Goal: Task Accomplishment & Management: Use online tool/utility

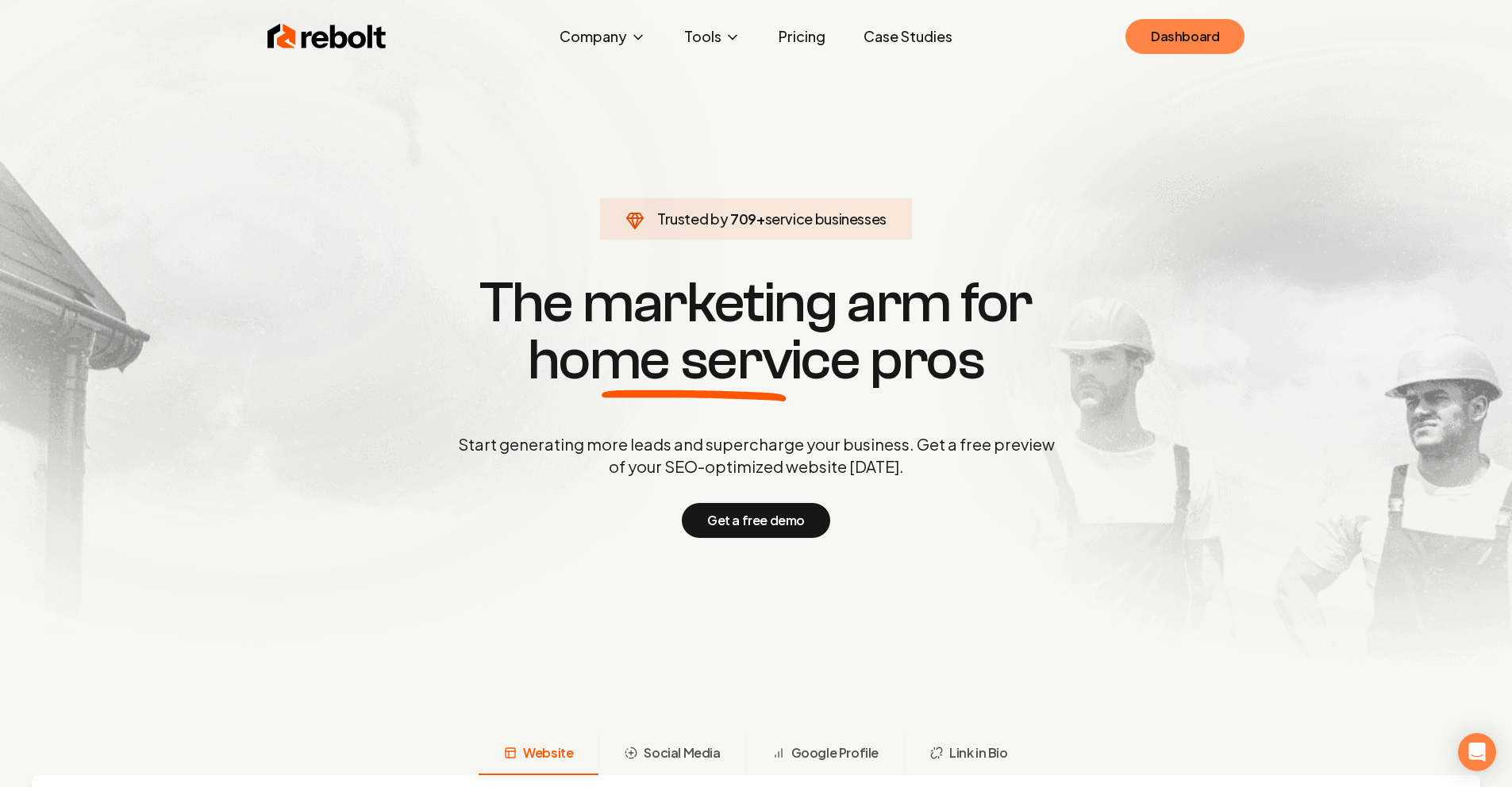
click at [1203, 37] on link "Dashboard" at bounding box center [1185, 36] width 119 height 35
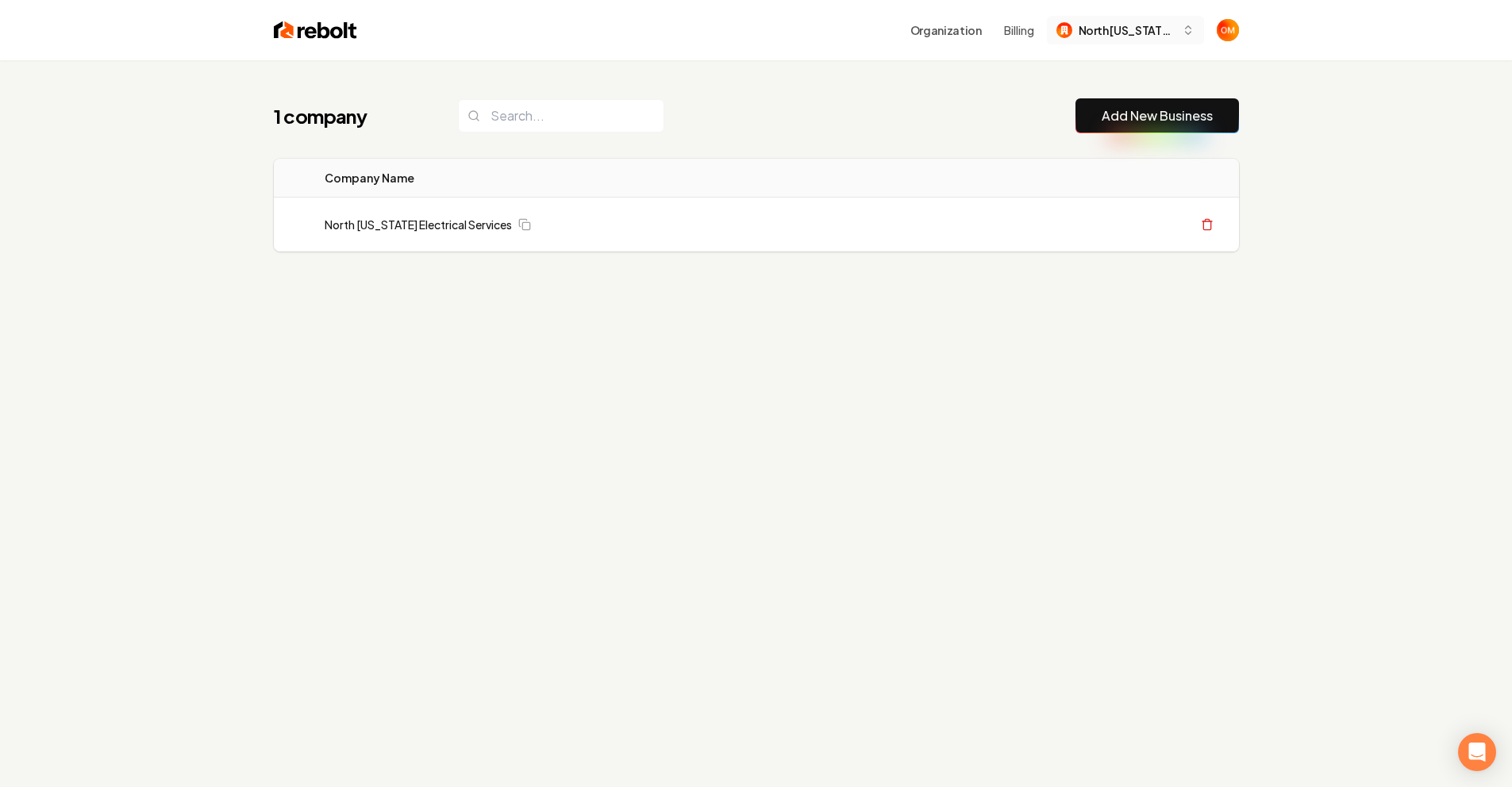
click at [1140, 22] on span "North Georgia Electrical Services" at bounding box center [1127, 30] width 97 height 17
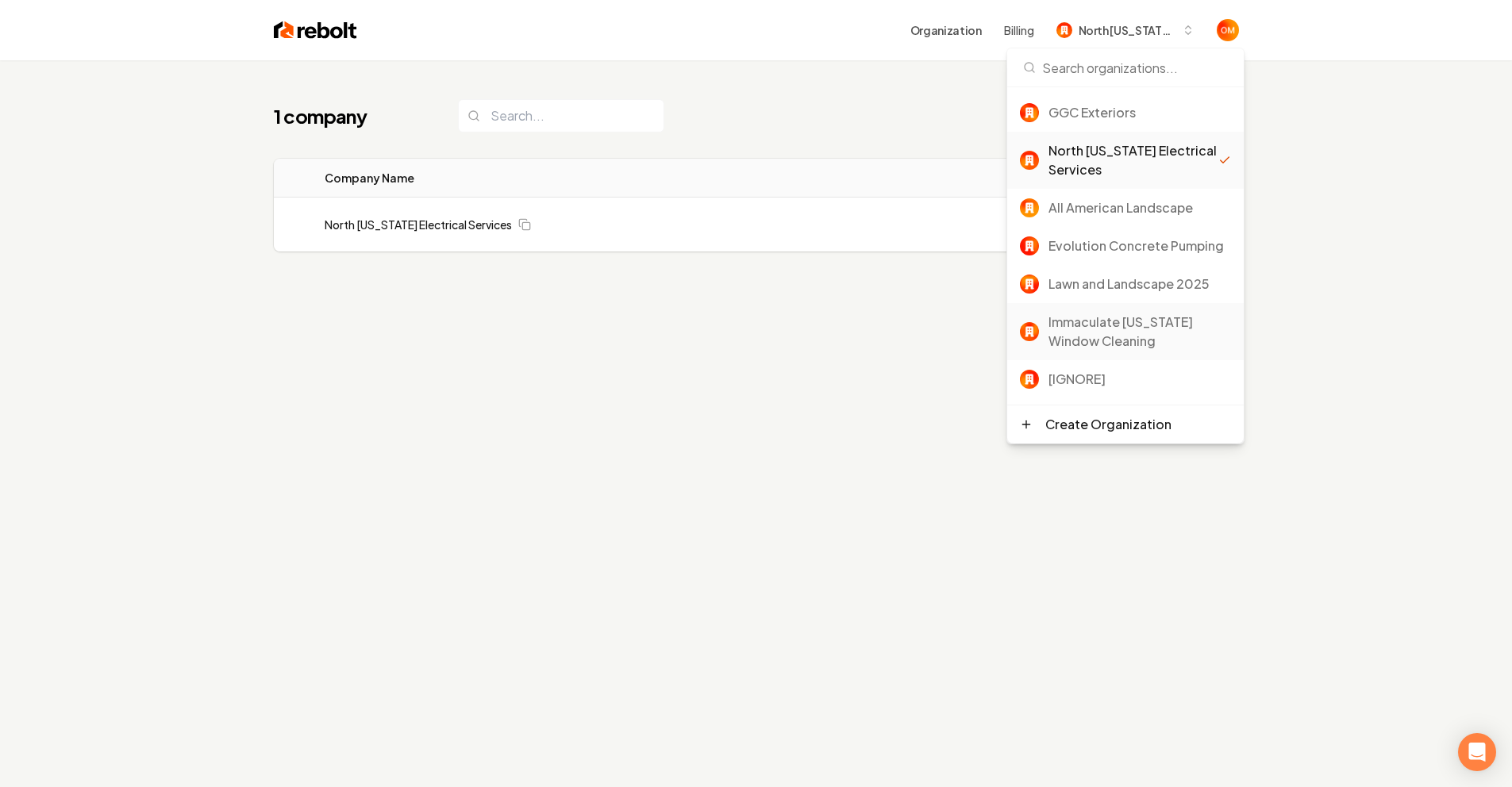
scroll to position [95, 0]
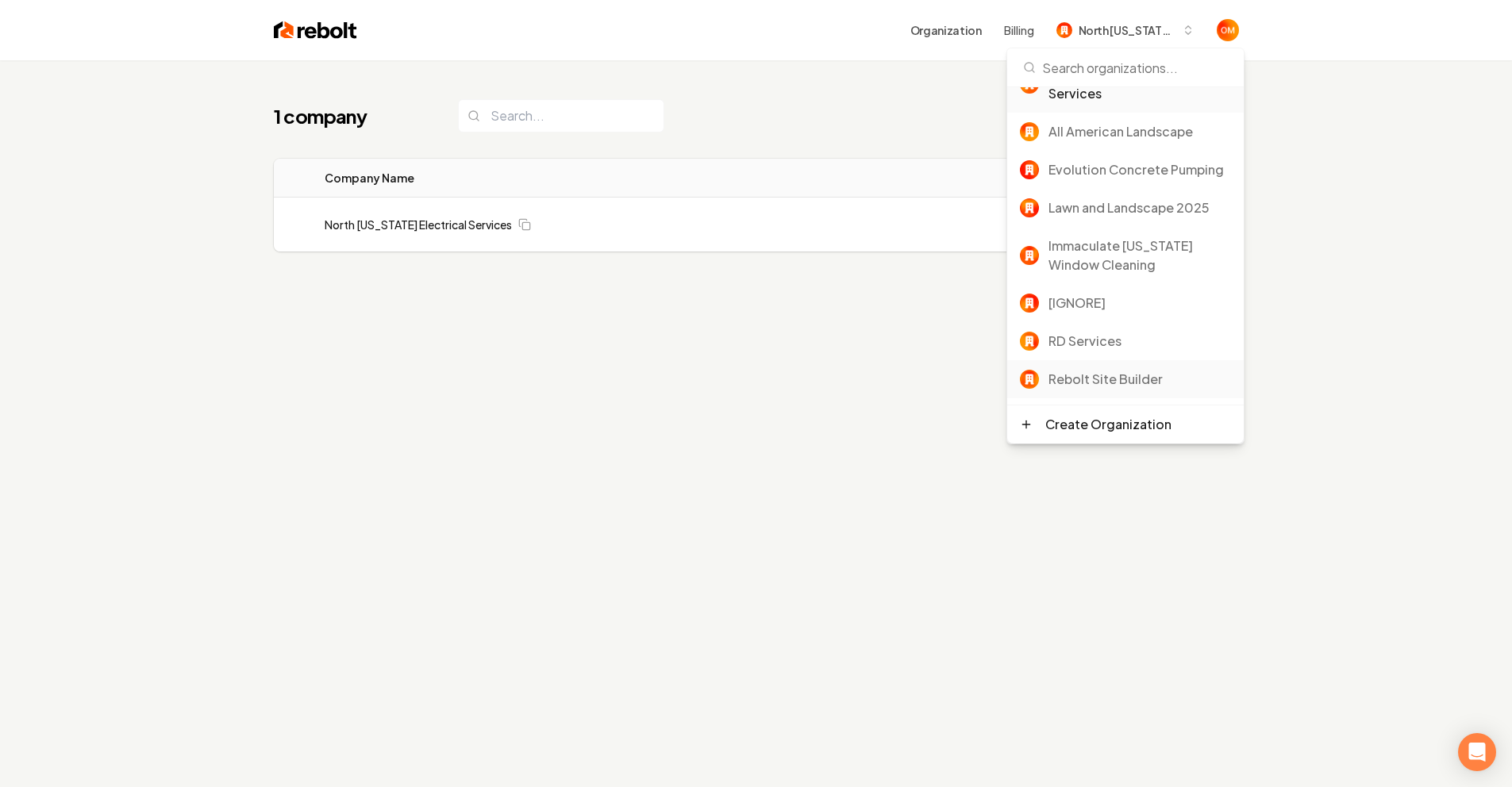
click at [1113, 379] on div "Rebolt Site Builder" at bounding box center [1139, 379] width 183 height 19
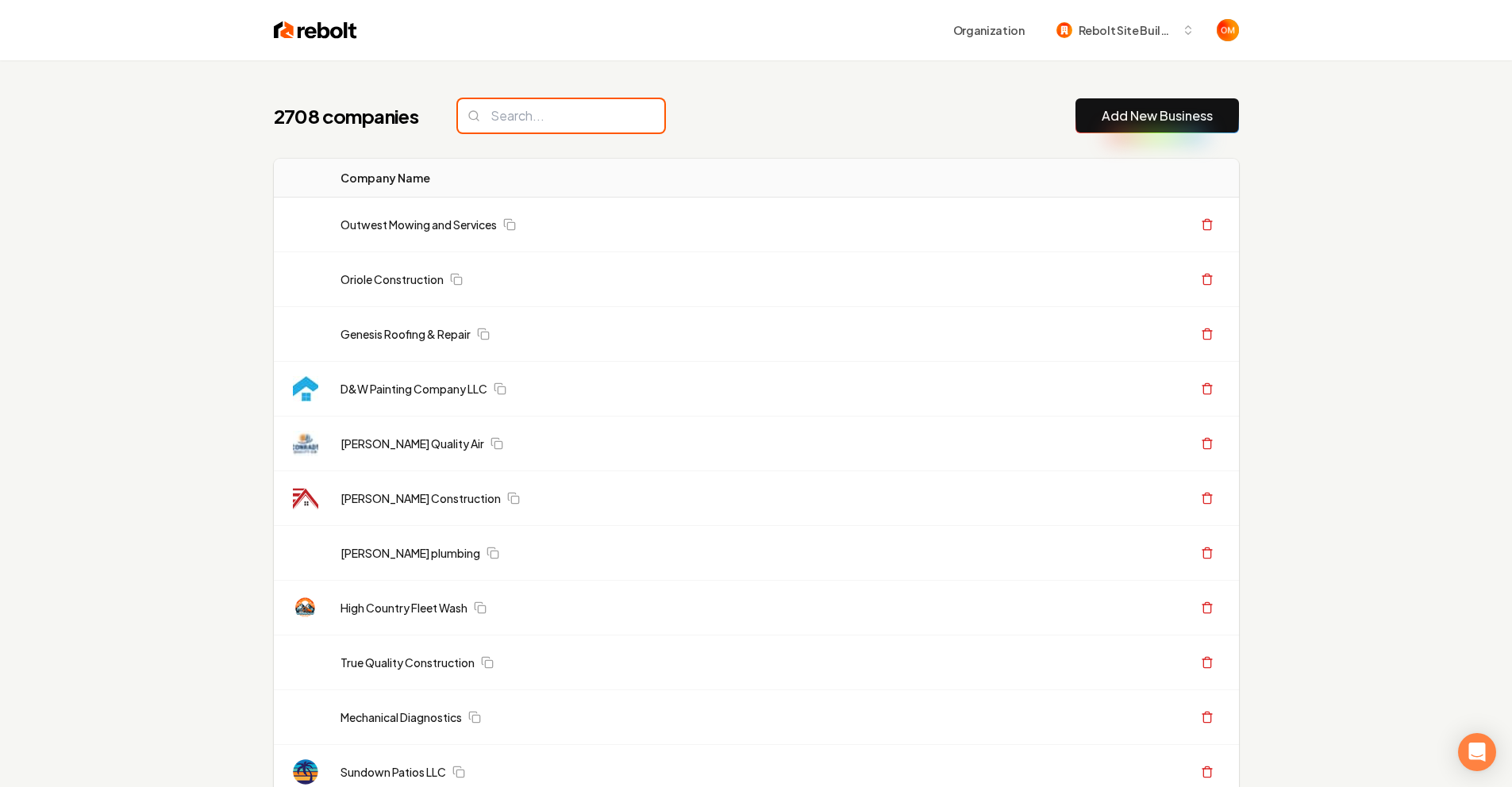
click at [557, 124] on input "search" at bounding box center [561, 115] width 206 height 33
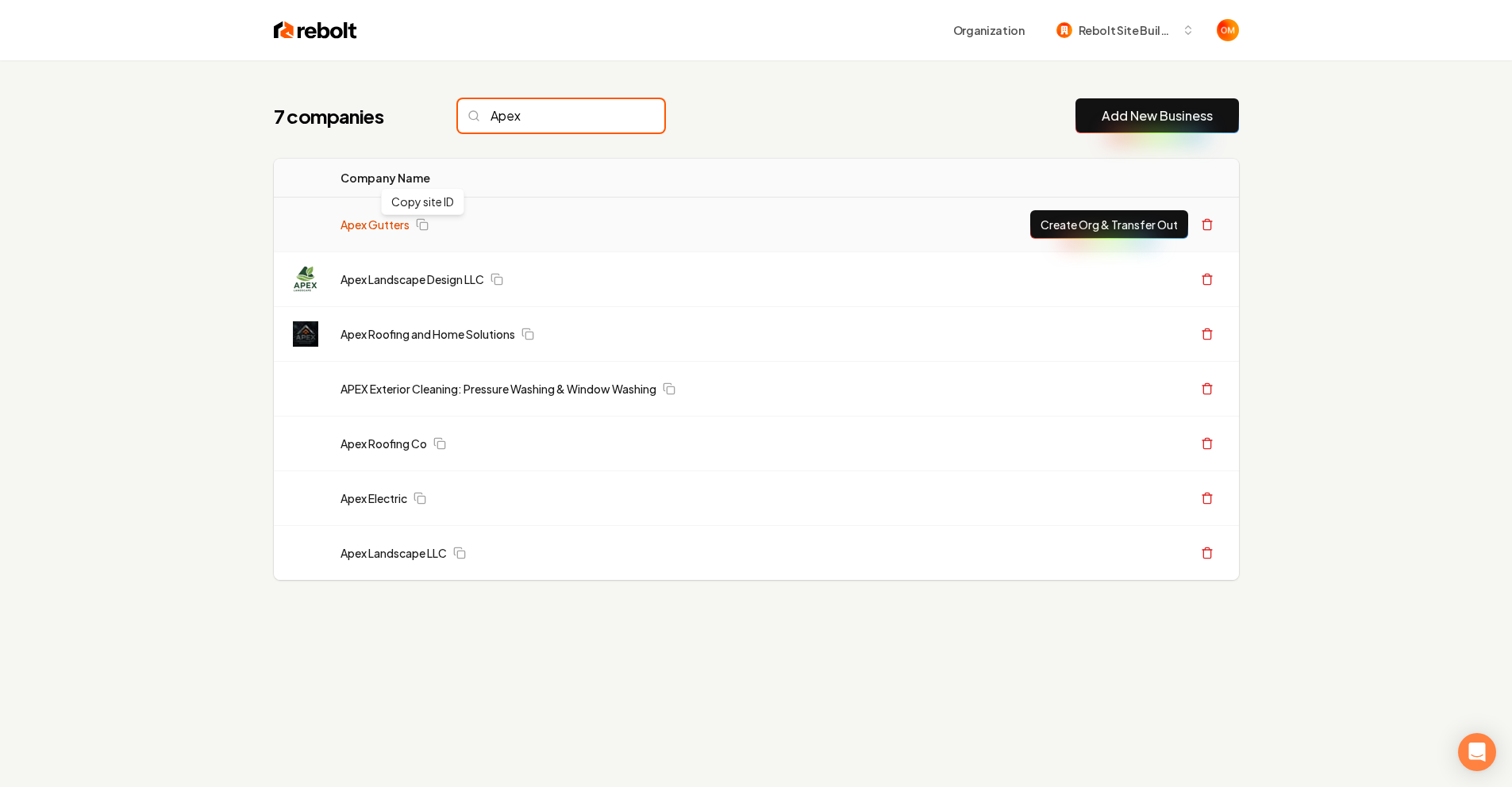
type input "Apex"
click at [398, 227] on link "Apex Gutters" at bounding box center [374, 225] width 69 height 16
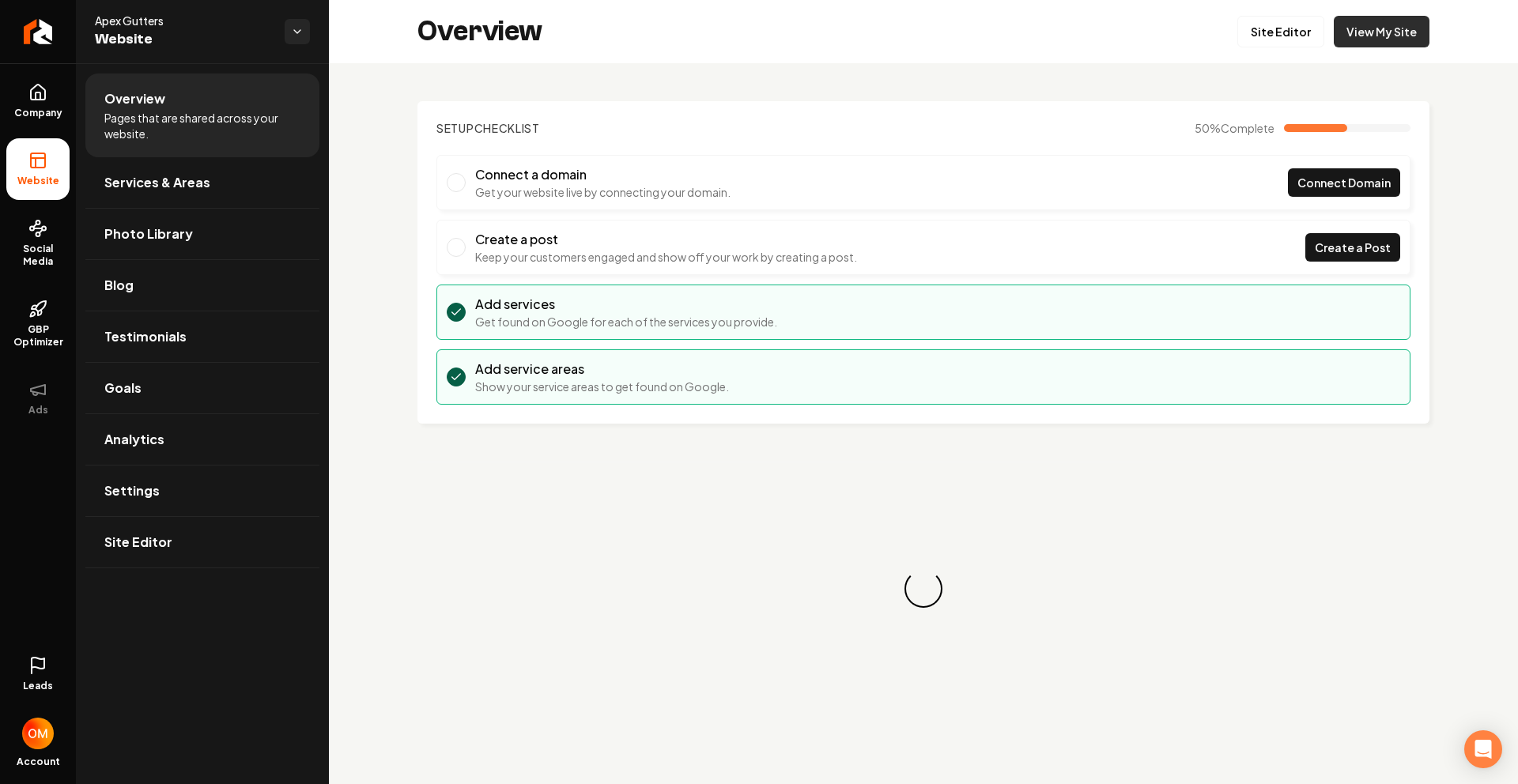
click at [1375, 23] on link "View My Site" at bounding box center [1382, 32] width 96 height 32
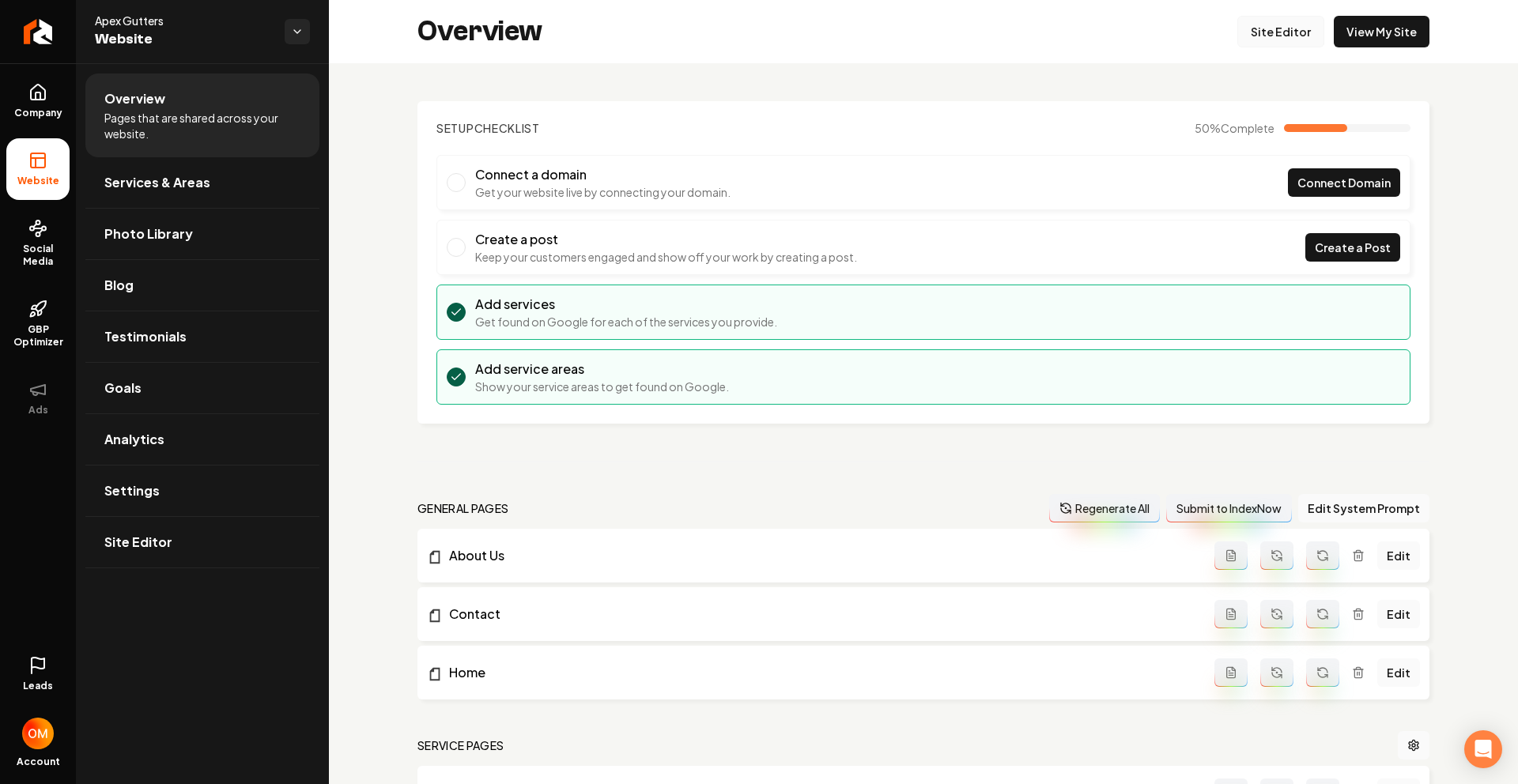
click at [1264, 41] on link "Site Editor" at bounding box center [1281, 32] width 87 height 32
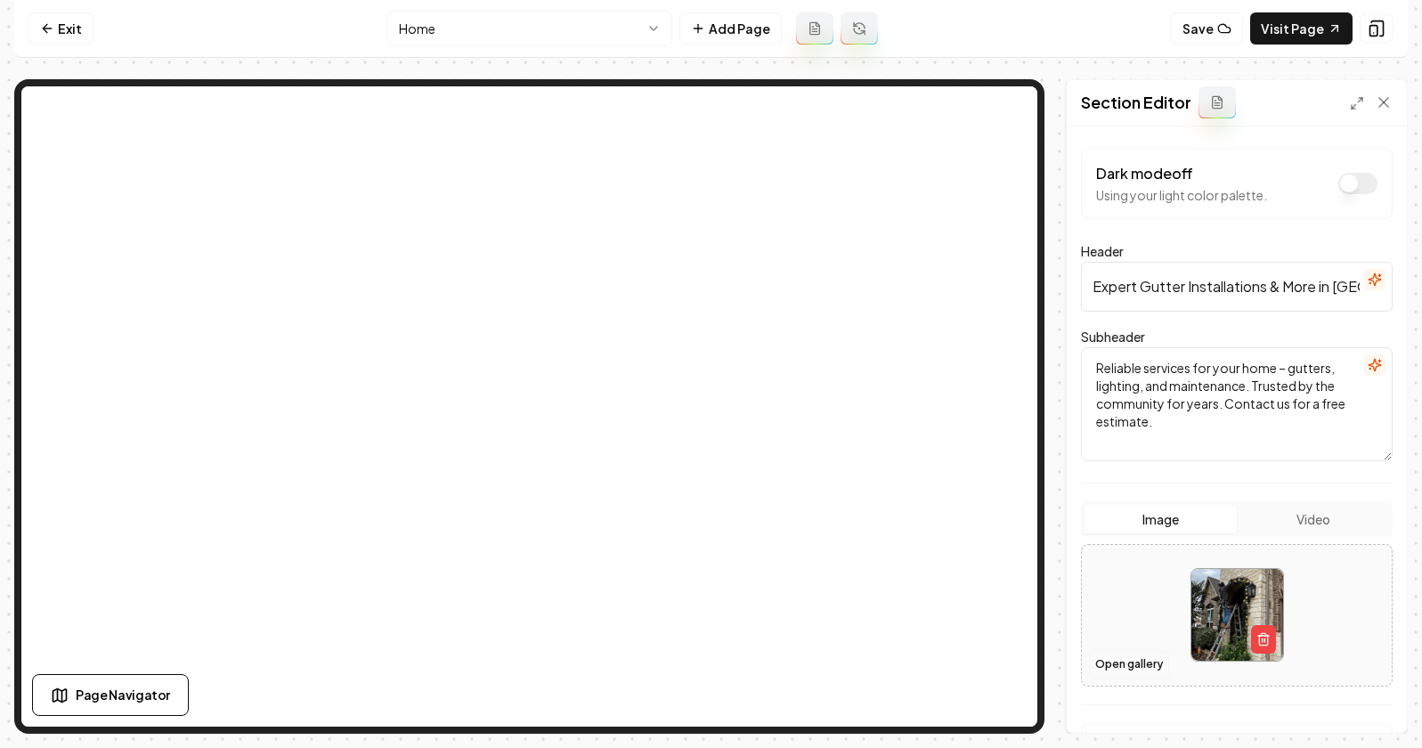
click at [1139, 665] on button "Open gallery" at bounding box center [1129, 664] width 80 height 28
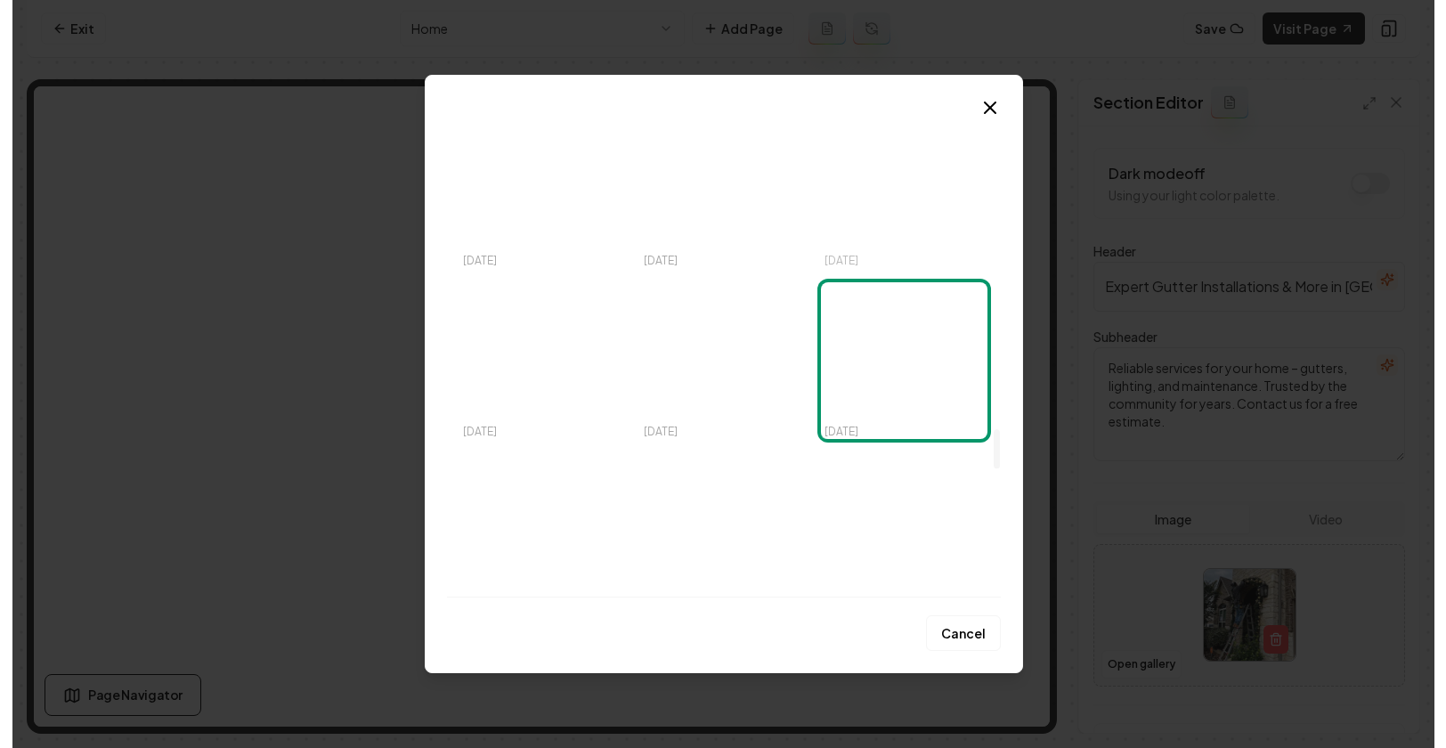
scroll to position [4000, 0]
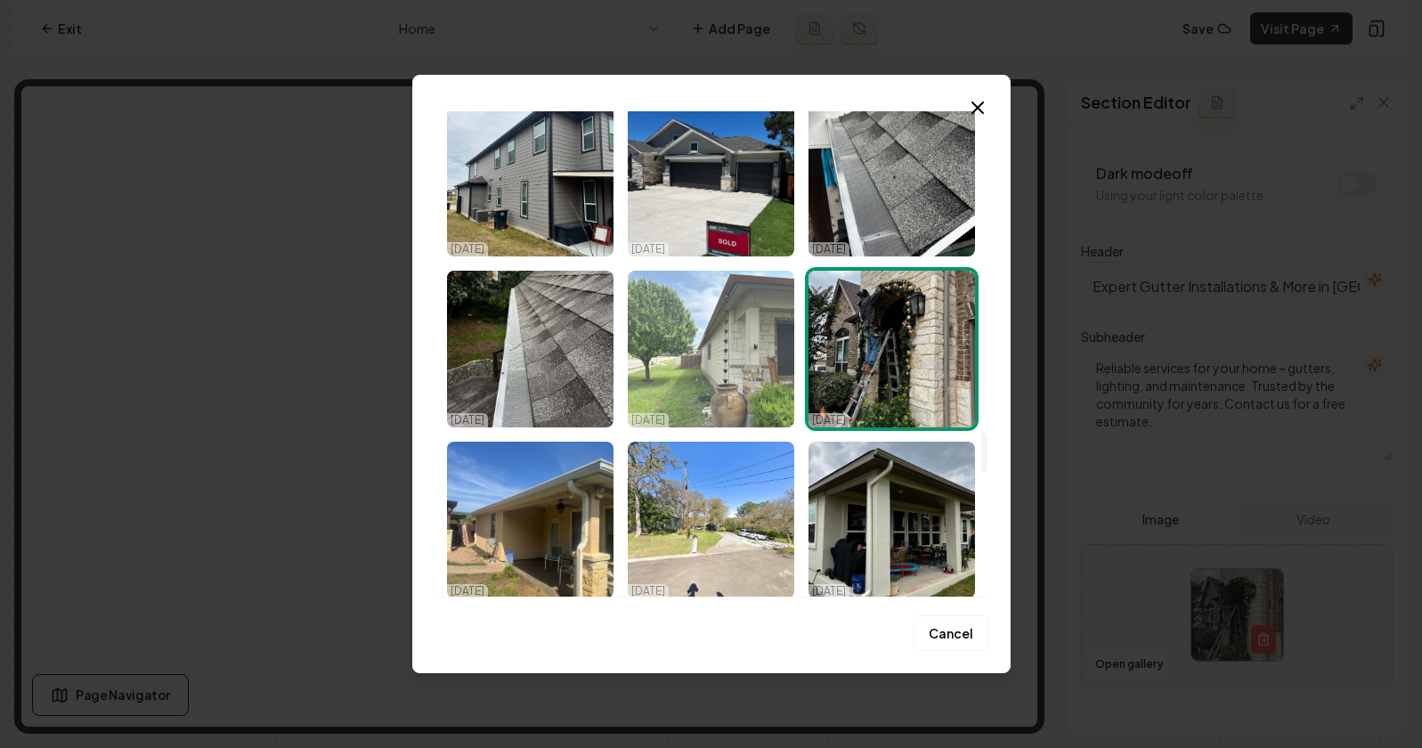
click at [753, 394] on img "Select image image_68efbc135c7cd75eb88527e6.jpeg" at bounding box center [711, 349] width 166 height 157
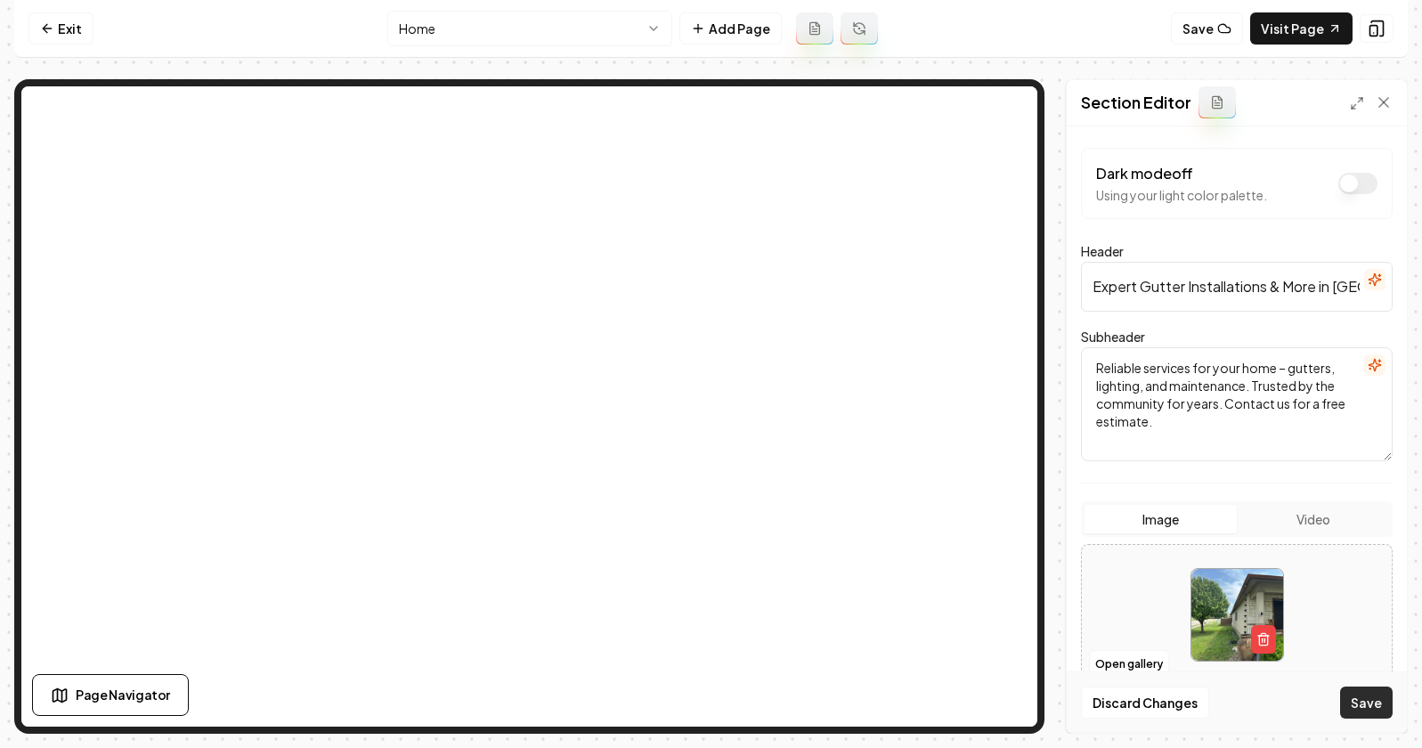
click at [1357, 708] on button "Save" at bounding box center [1366, 702] width 53 height 32
click at [1301, 21] on link "Visit Page" at bounding box center [1301, 28] width 102 height 32
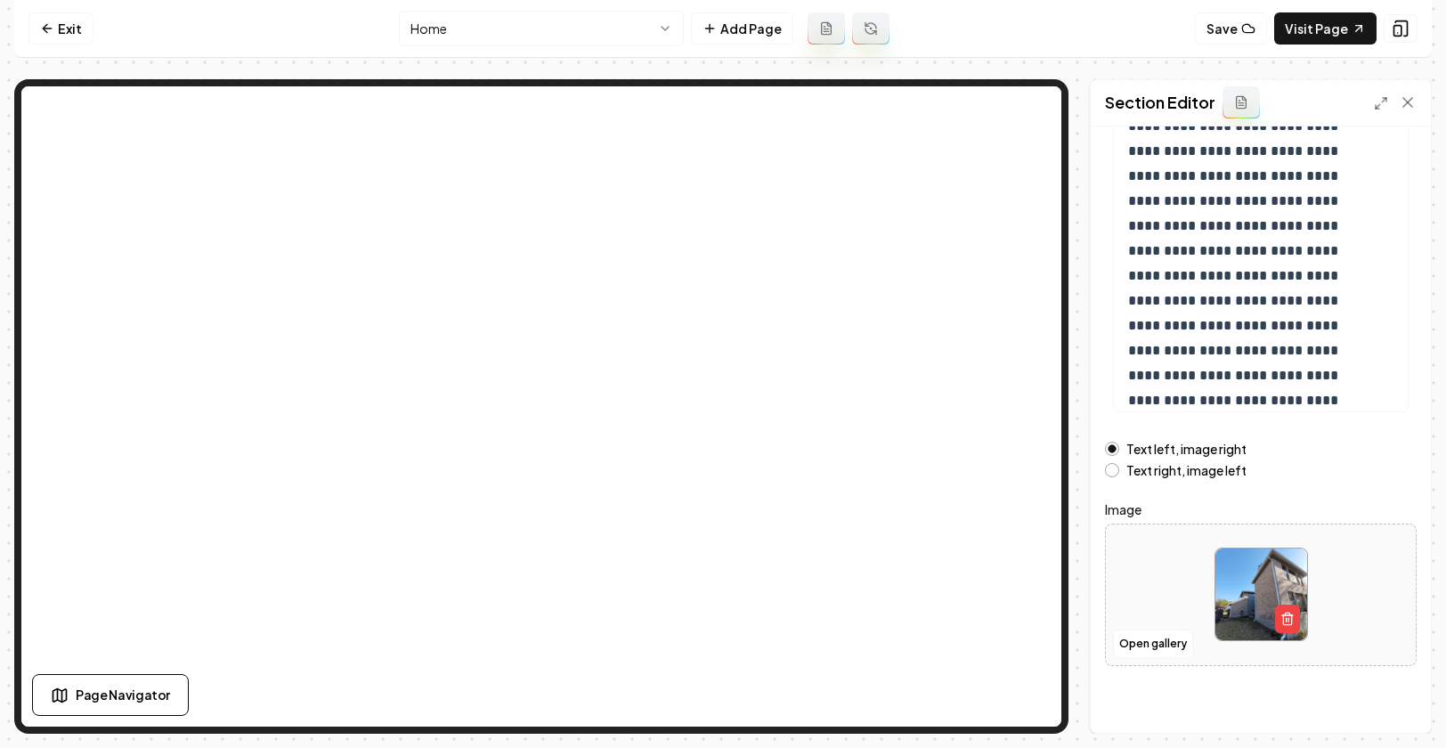
scroll to position [214, 0]
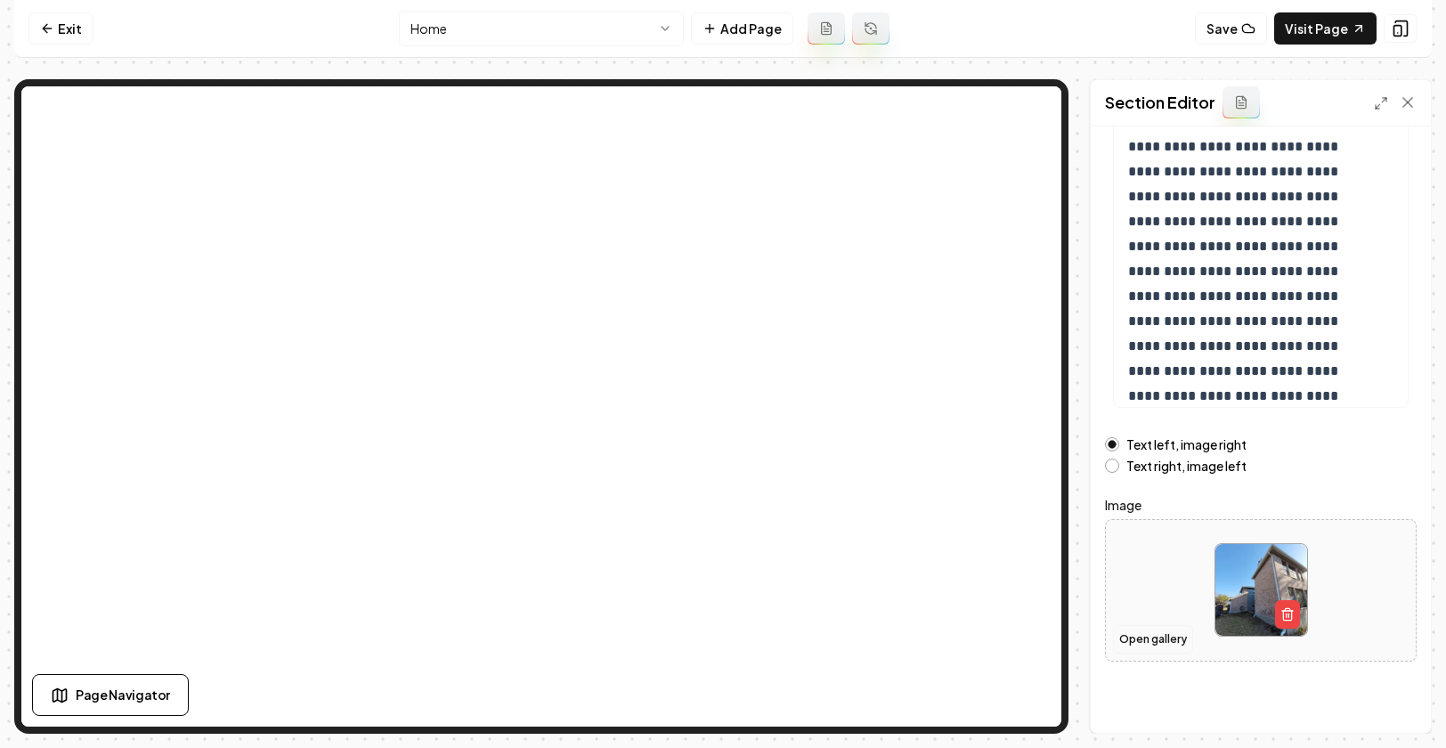
click at [1143, 647] on button "Open gallery" at bounding box center [1153, 639] width 80 height 28
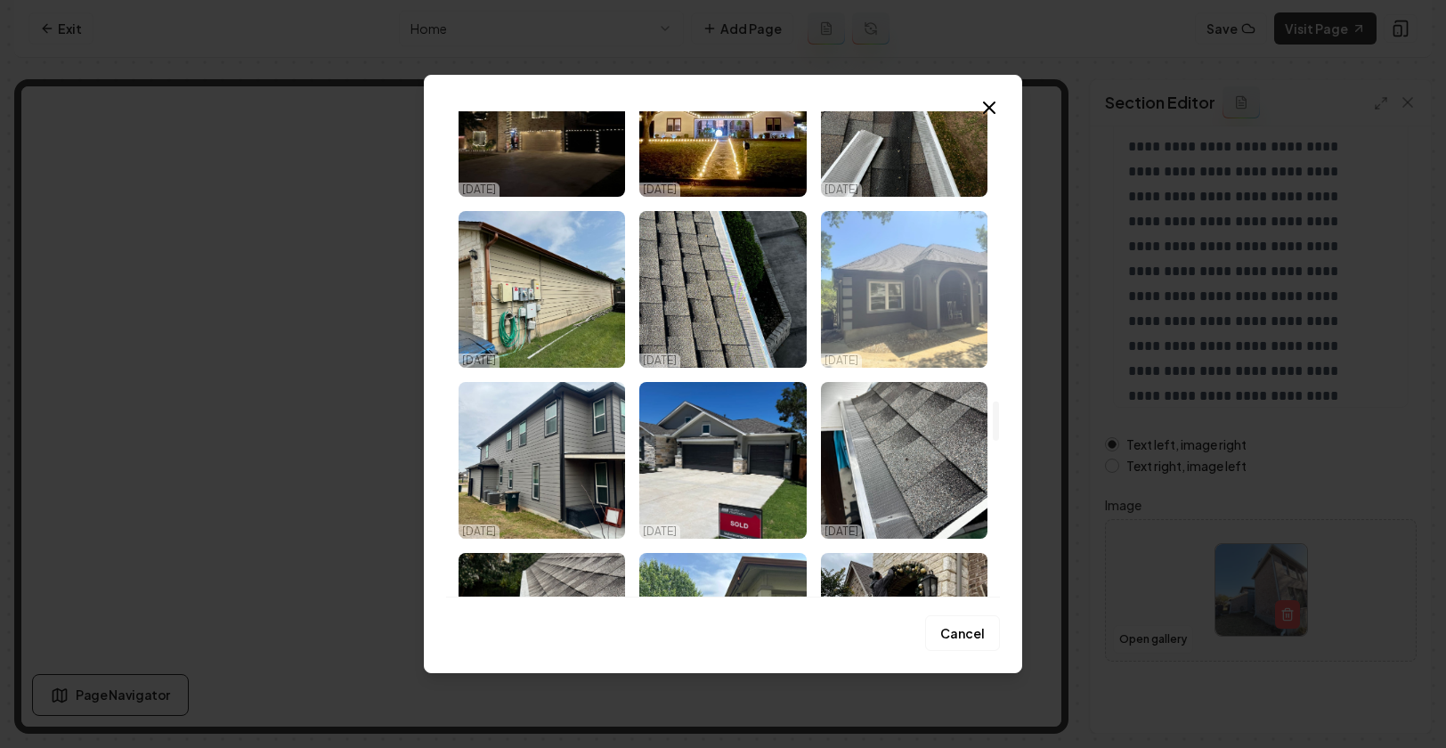
scroll to position [3722, 0]
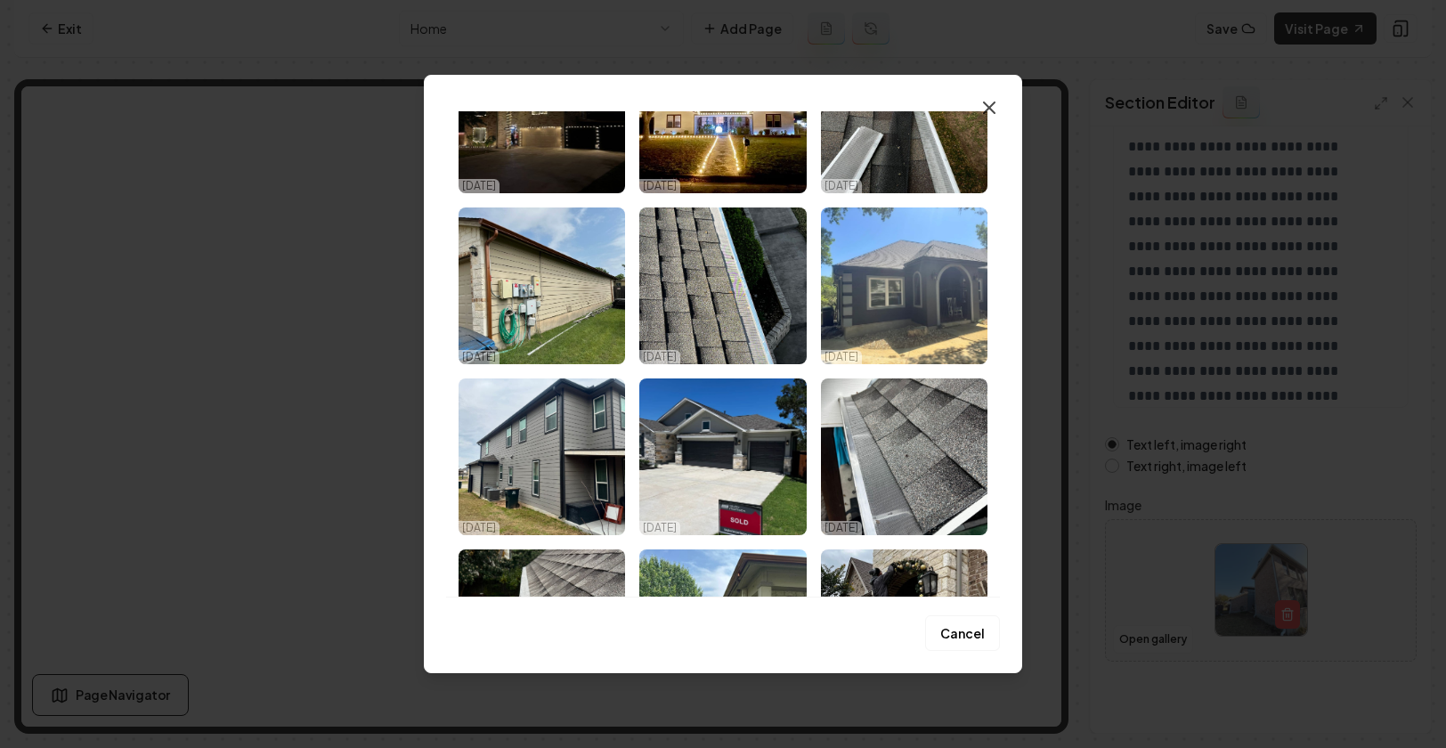
click at [980, 101] on icon "button" at bounding box center [988, 107] width 21 height 21
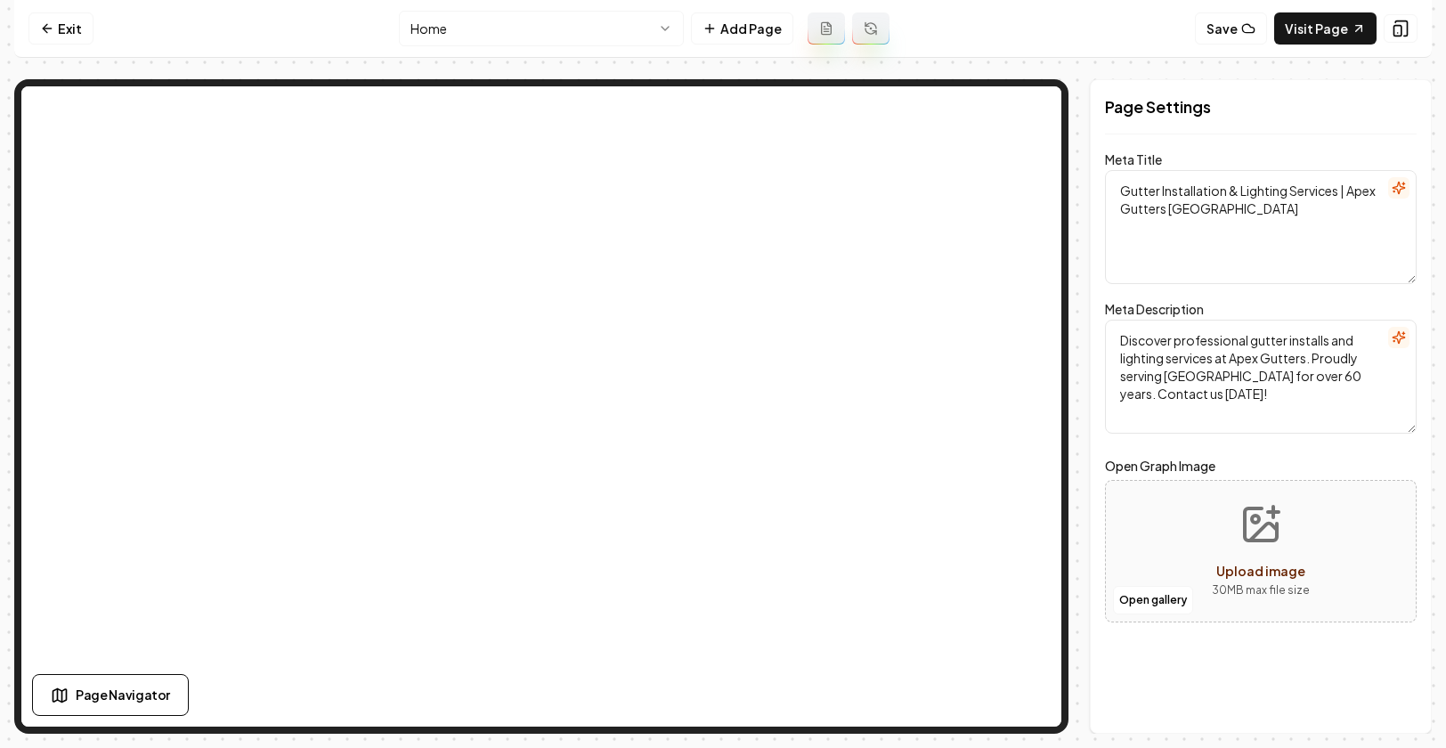
scroll to position [0, 0]
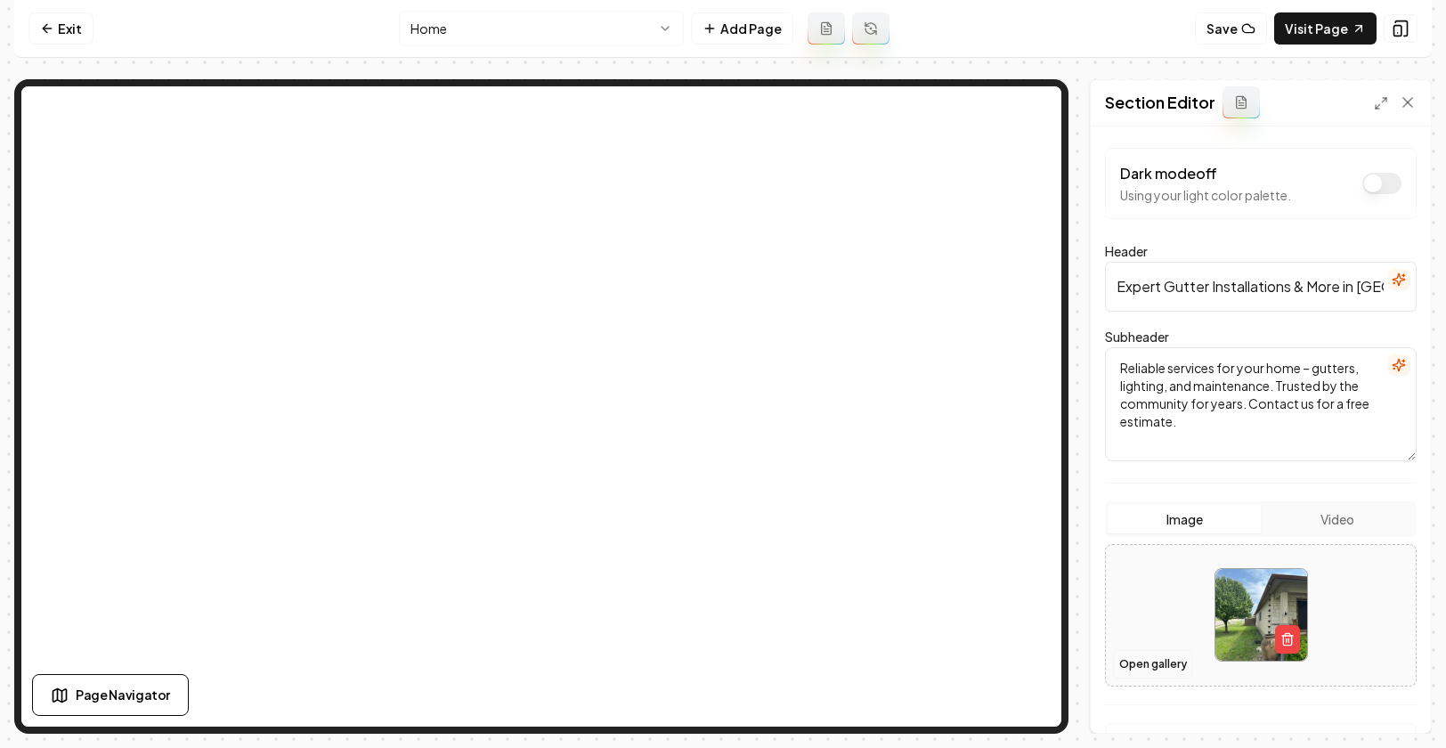
click at [1162, 664] on button "Open gallery" at bounding box center [1153, 664] width 80 height 28
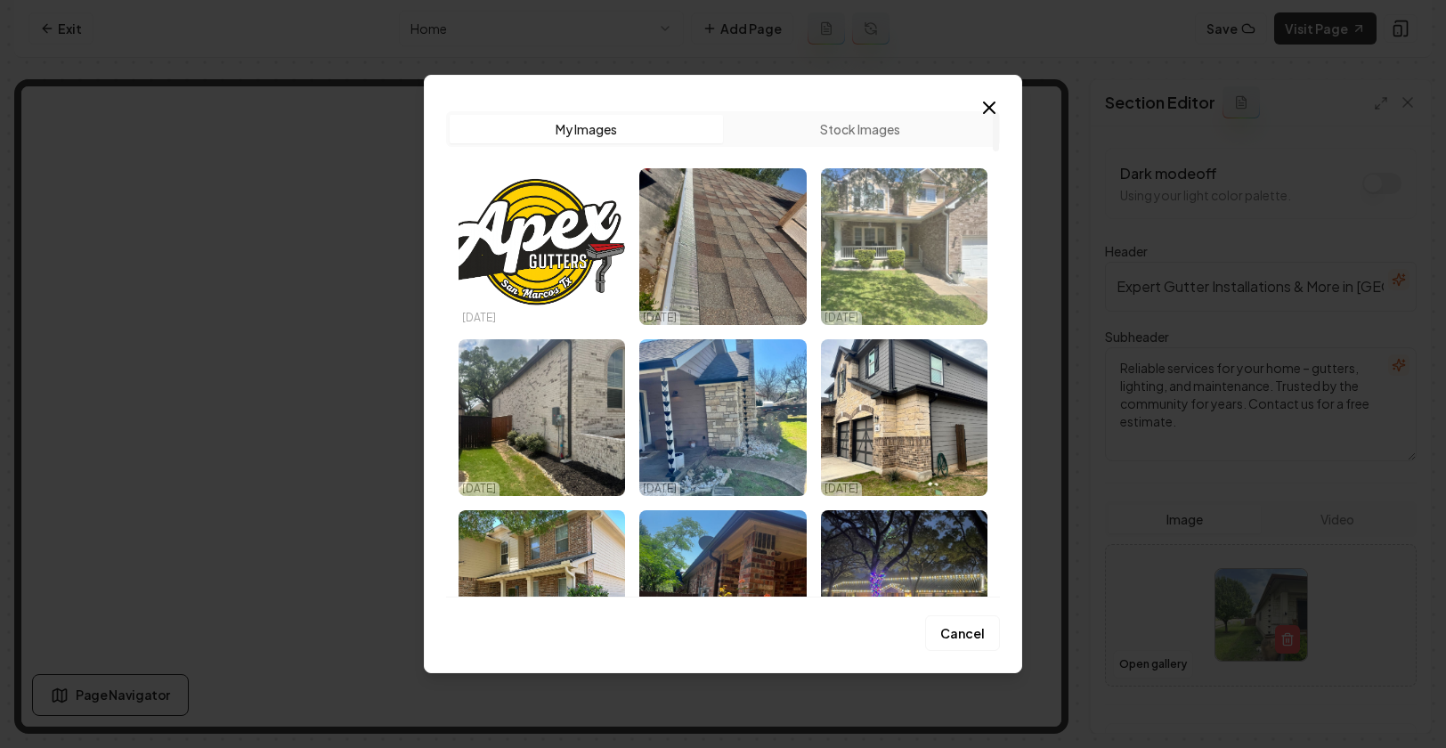
click at [938, 264] on img "Select image image_68efbc165c7cd75eb88544b5.jpeg" at bounding box center [904, 246] width 166 height 157
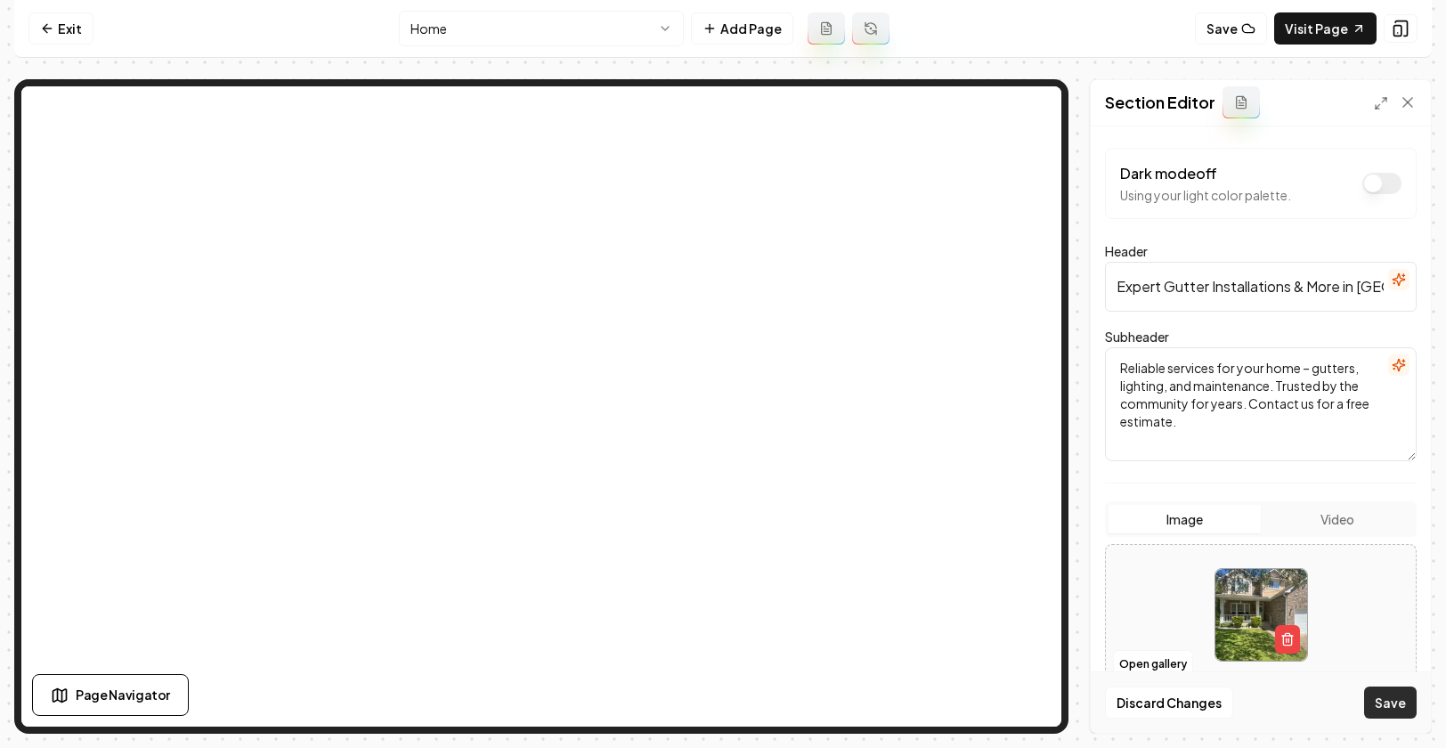
click at [1394, 695] on button "Save" at bounding box center [1390, 702] width 53 height 32
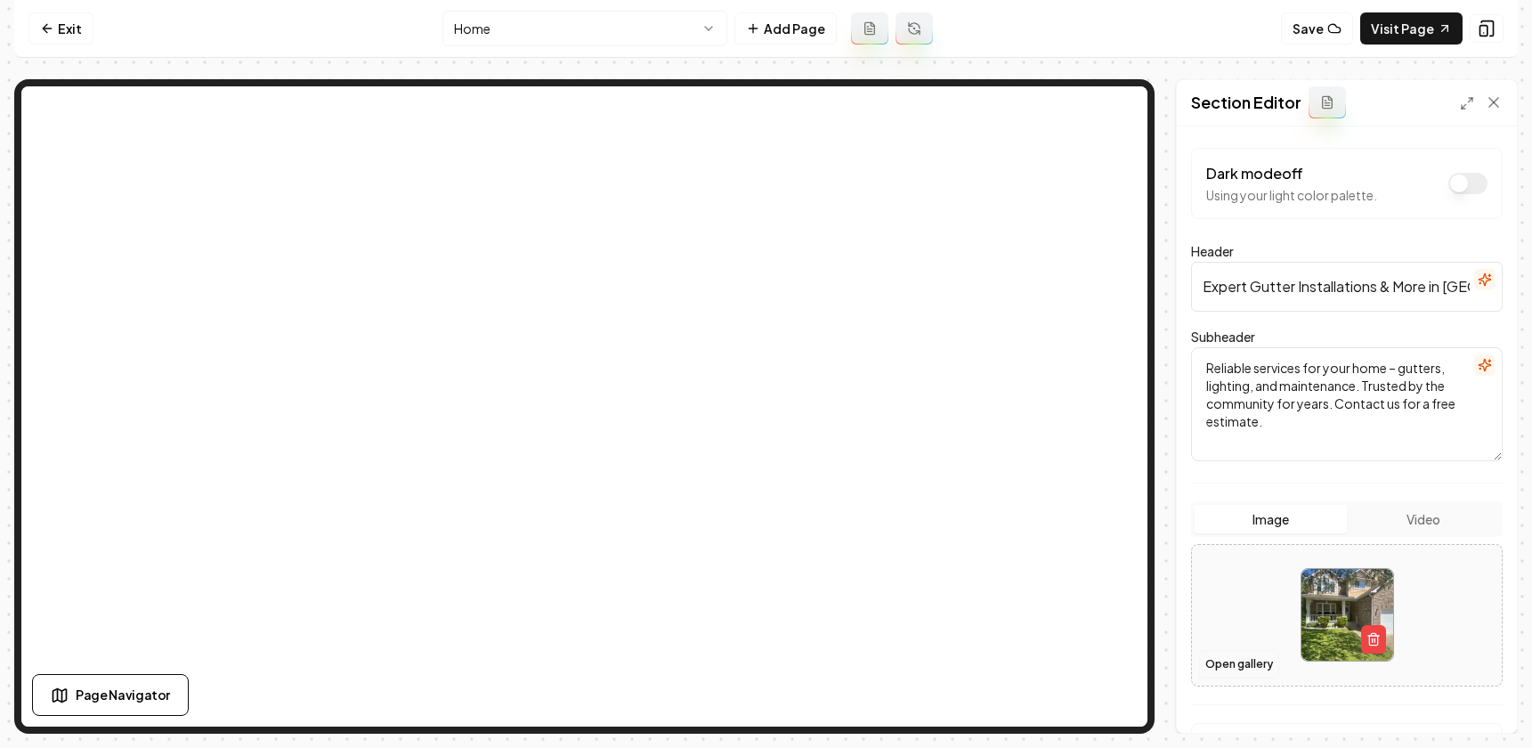
click at [1251, 666] on button "Open gallery" at bounding box center [1239, 664] width 80 height 28
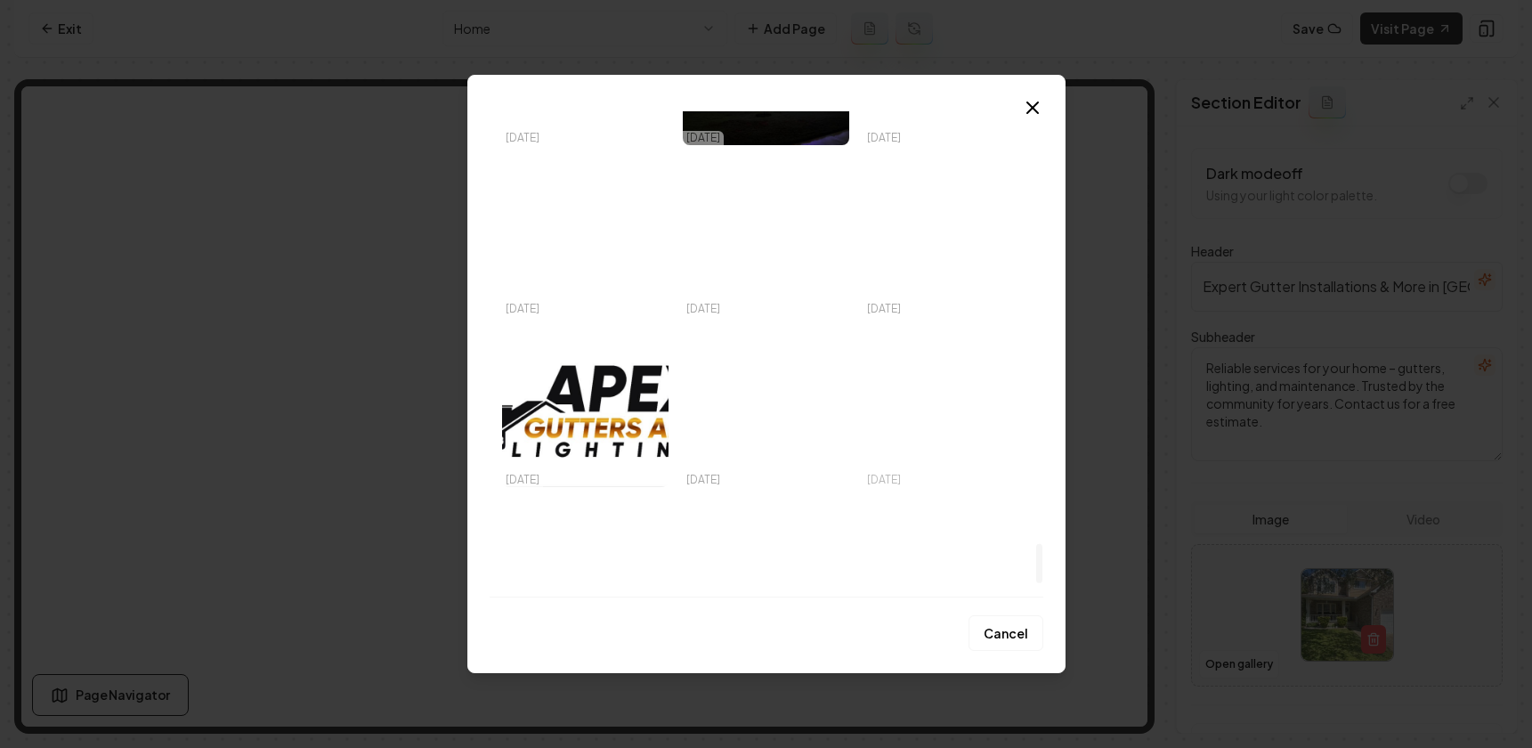
scroll to position [5364, 0]
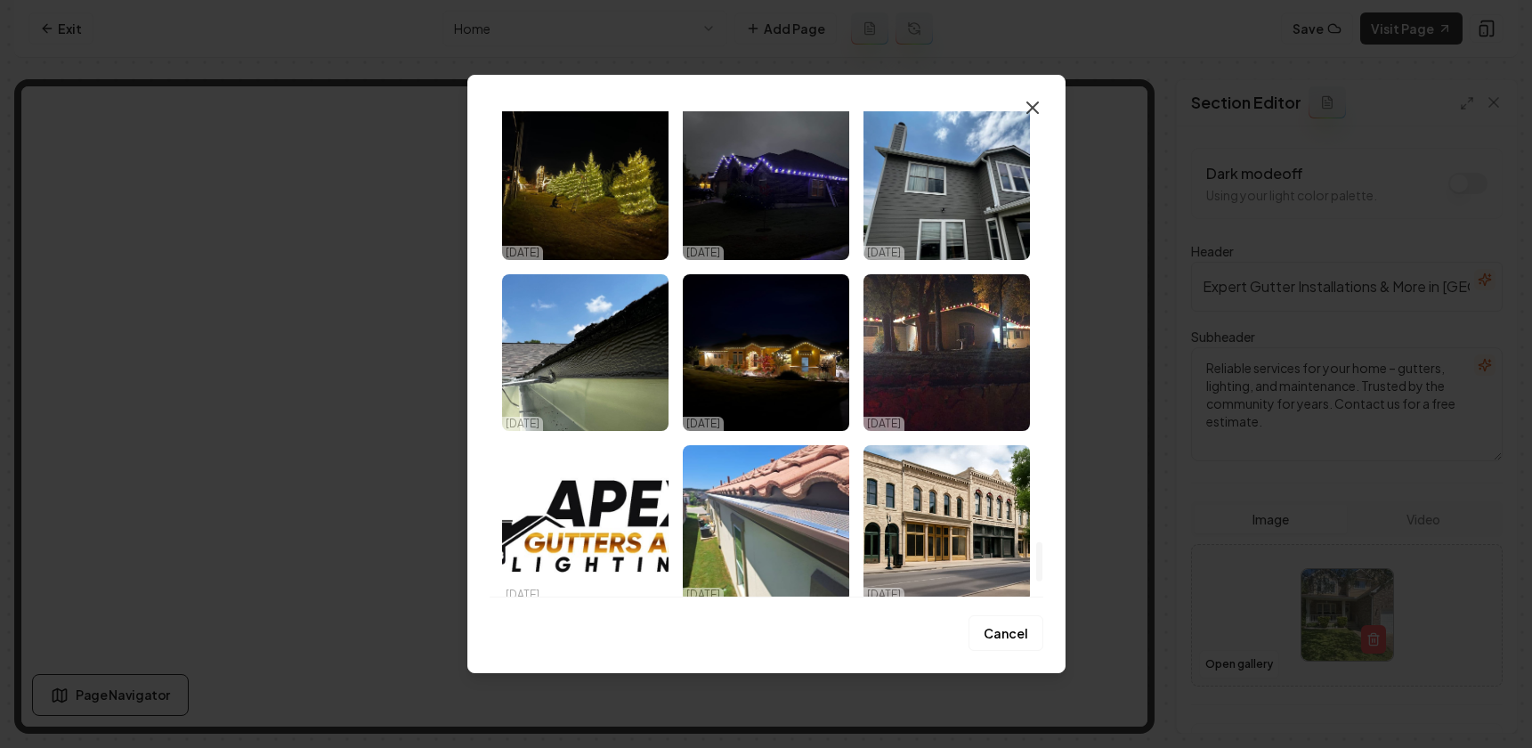
click at [1029, 109] on icon "button" at bounding box center [1032, 107] width 21 height 21
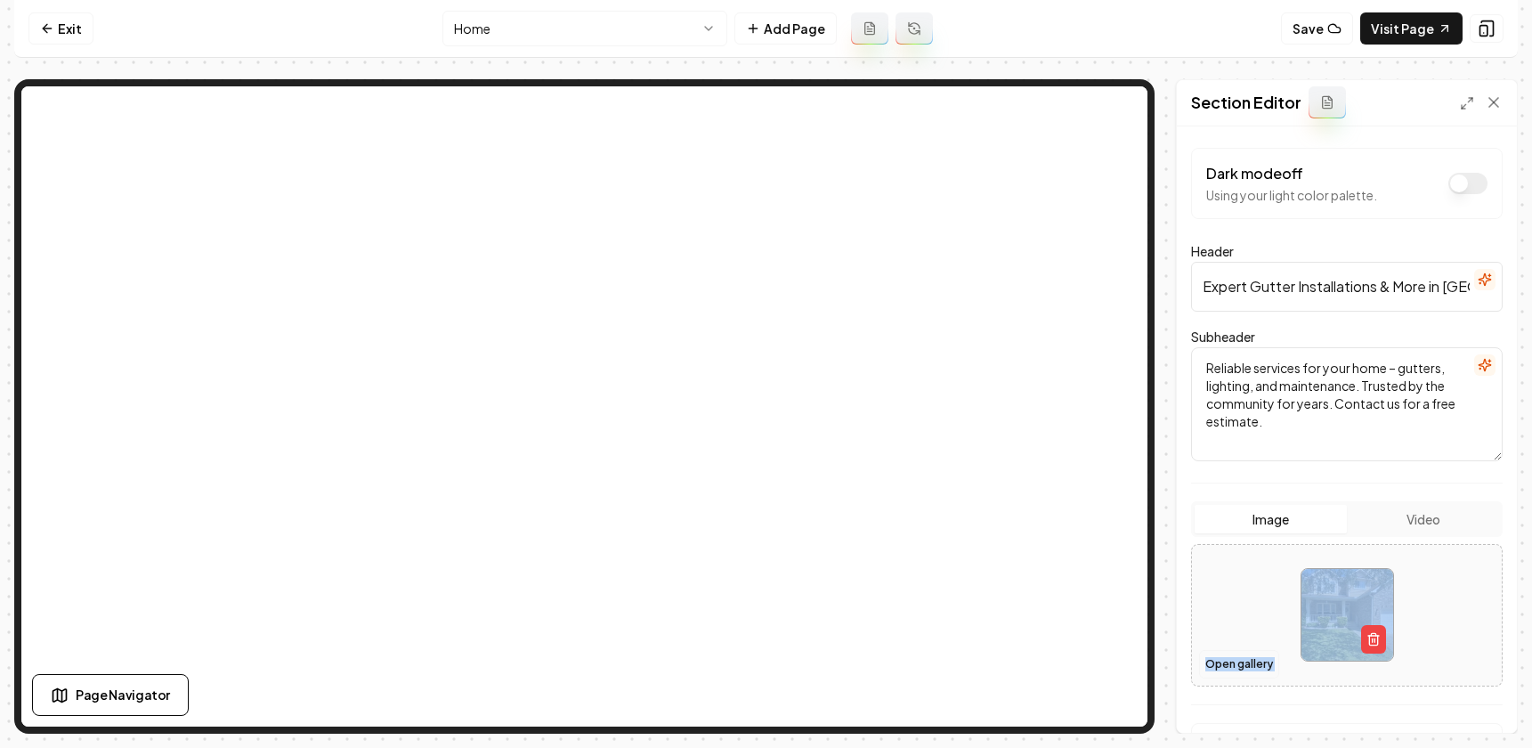
click at [1223, 649] on div "Open gallery" at bounding box center [1347, 615] width 312 height 142
click at [1342, 592] on img at bounding box center [1348, 615] width 92 height 92
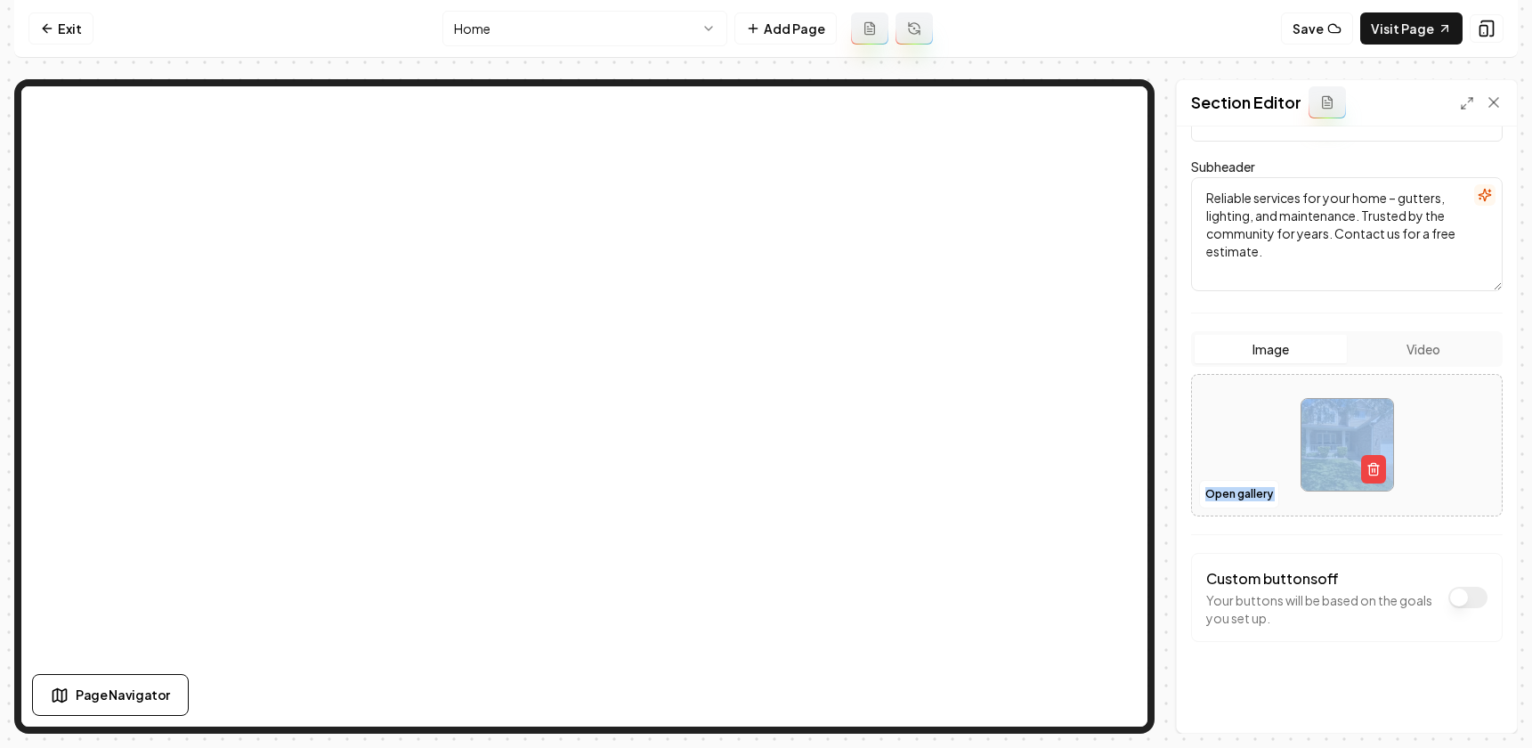
scroll to position [172, 0]
click at [1246, 433] on div at bounding box center [1347, 443] width 310 height 122
click at [1229, 492] on button "Open gallery" at bounding box center [1239, 492] width 80 height 28
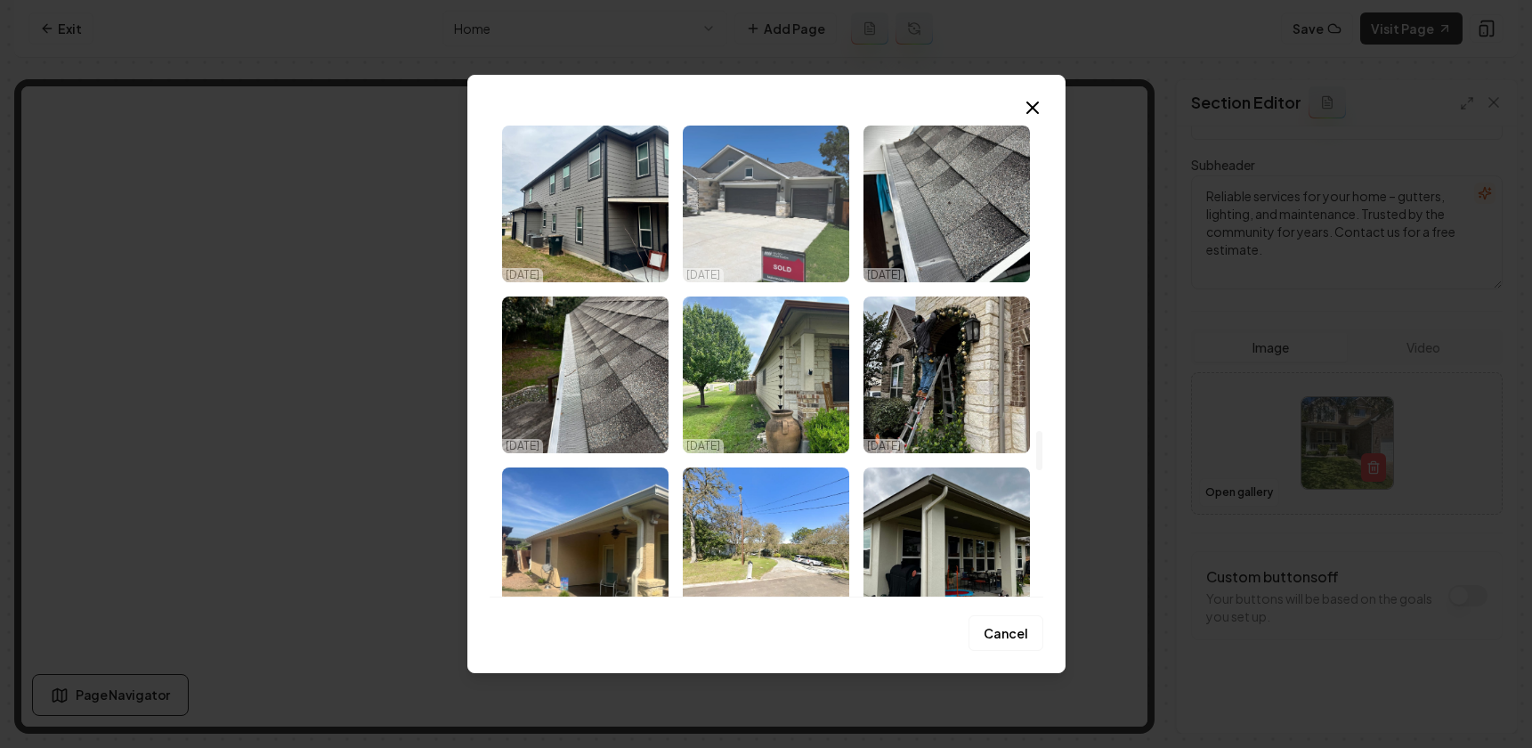
scroll to position [3977, 0]
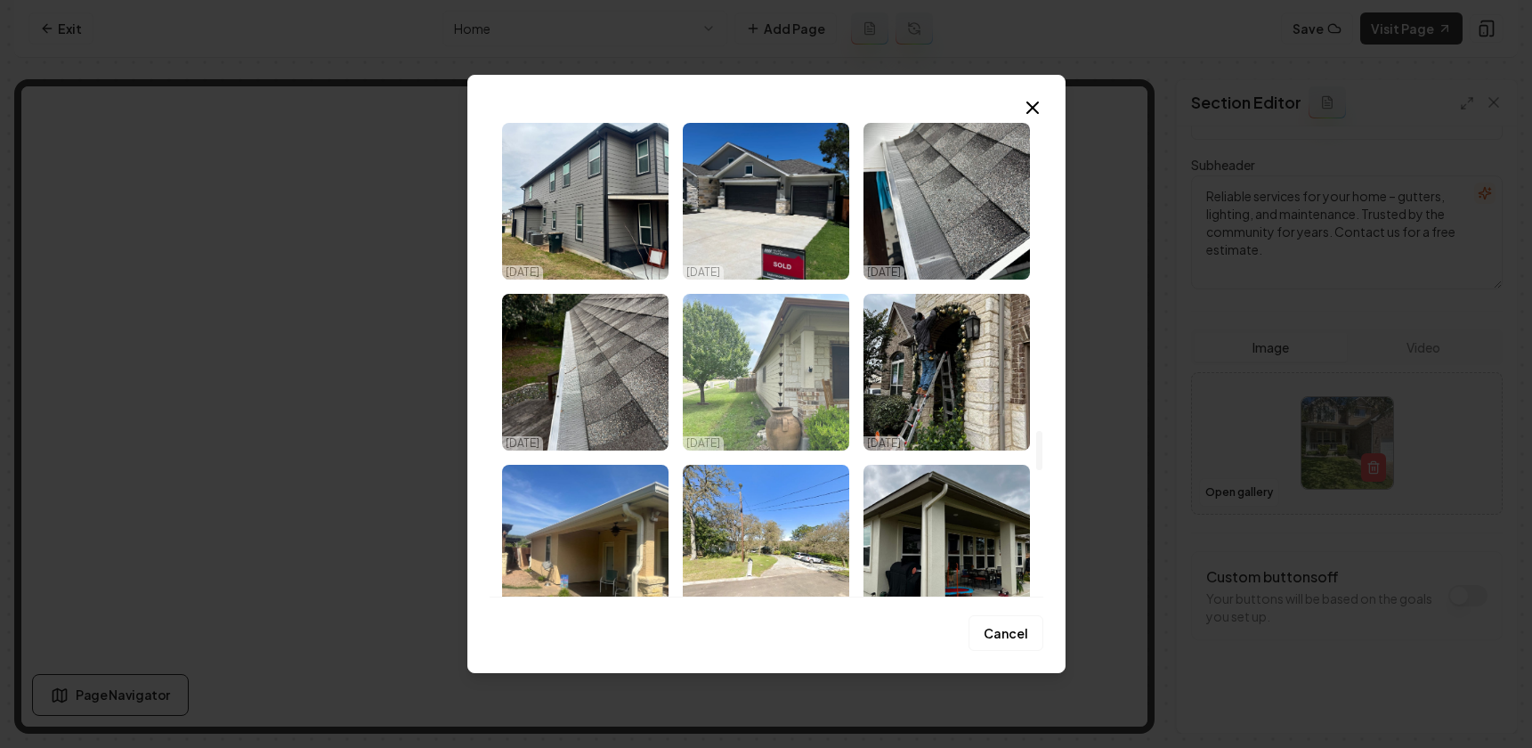
click at [798, 406] on img "Select image image_68efbc135c7cd75eb88527e6.jpeg" at bounding box center [766, 372] width 166 height 157
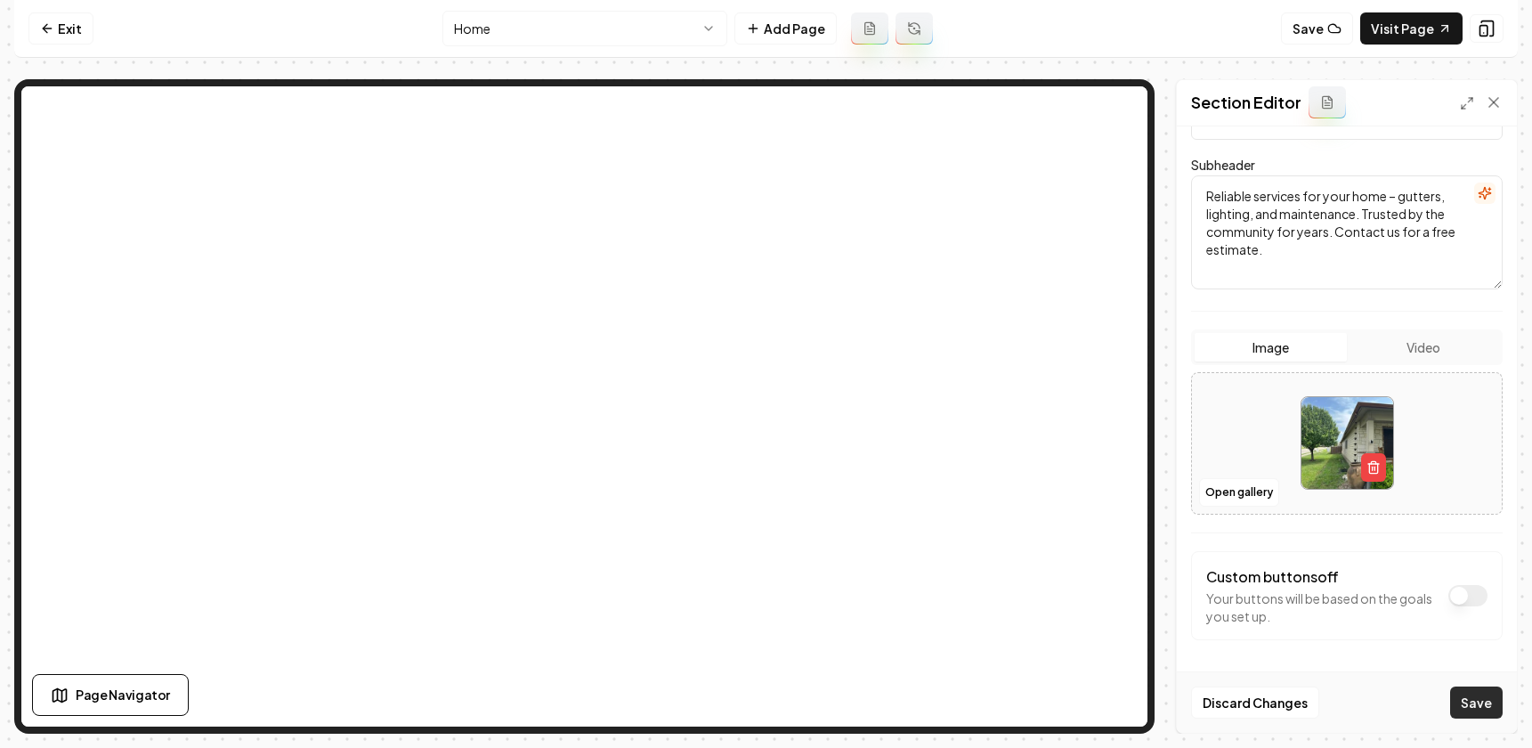
click at [1485, 709] on button "Save" at bounding box center [1476, 702] width 53 height 32
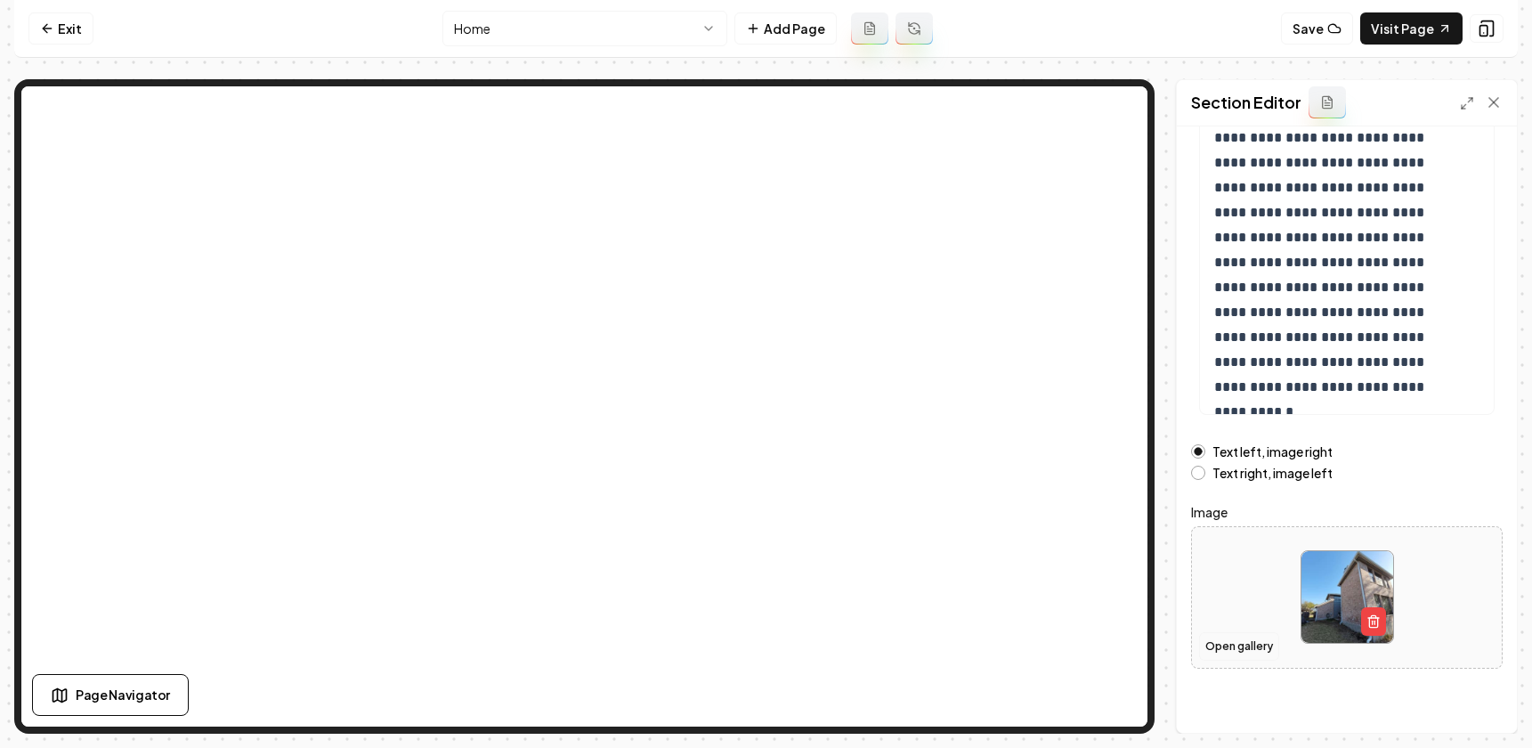
scroll to position [214, 0]
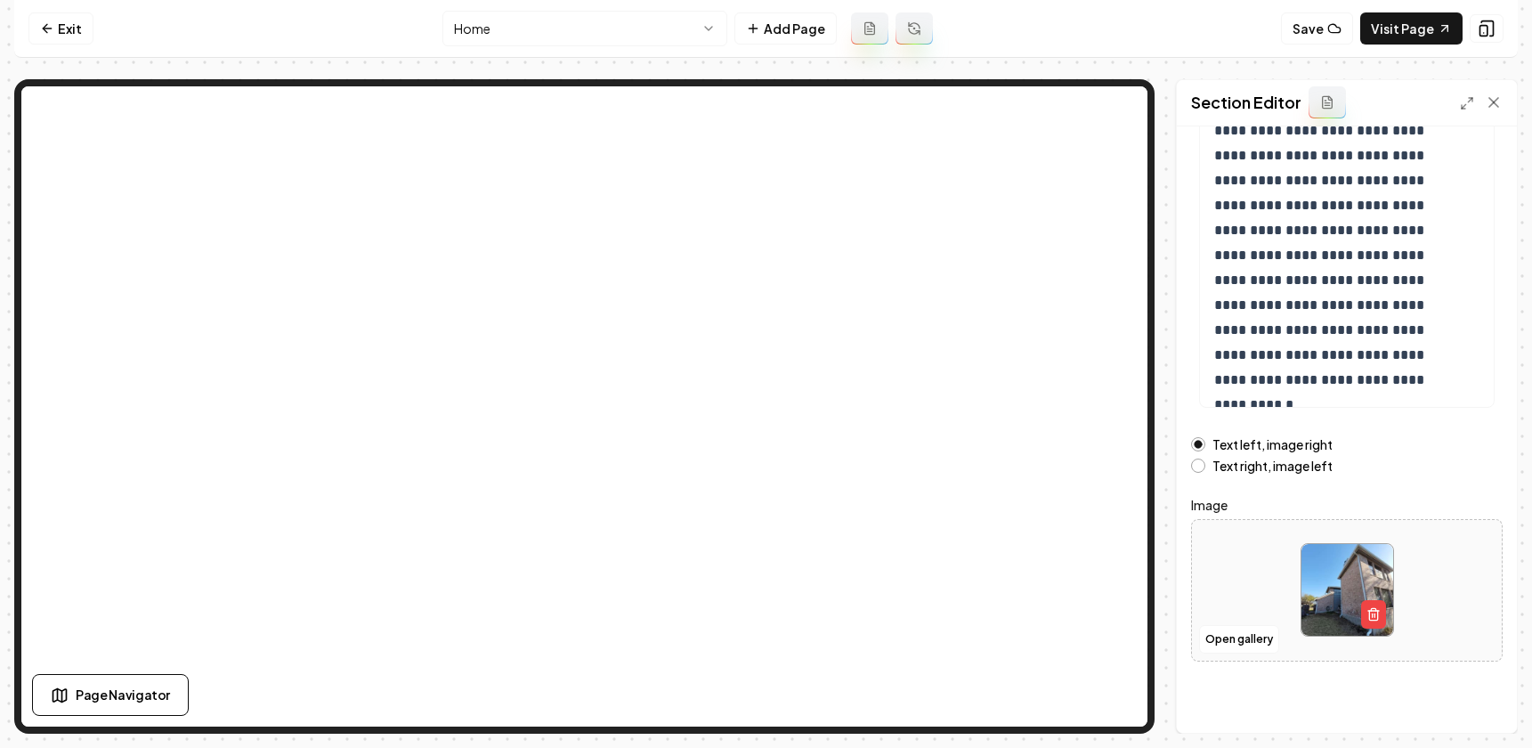
click at [1219, 620] on div at bounding box center [1347, 590] width 310 height 122
click at [1242, 633] on button "Open gallery" at bounding box center [1239, 639] width 80 height 28
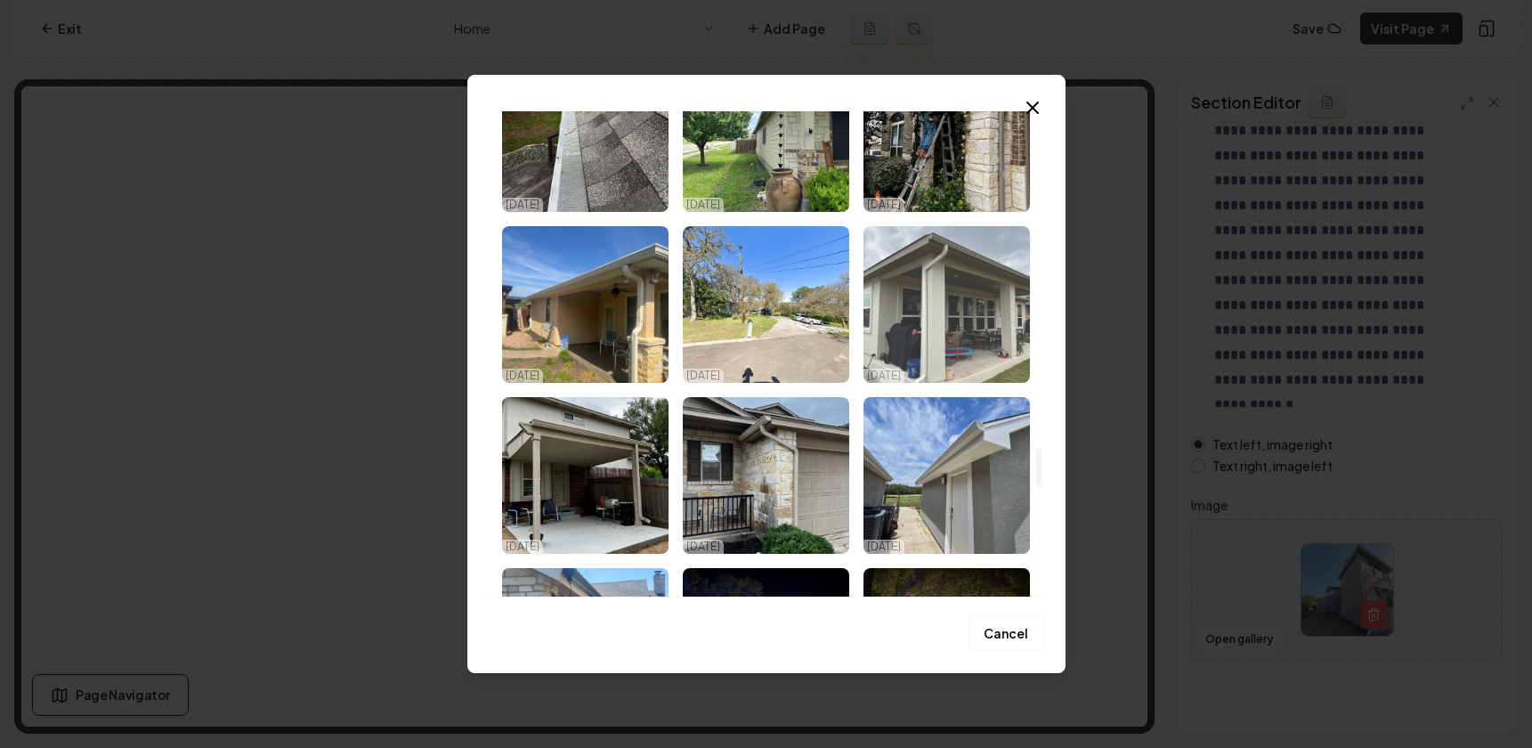
scroll to position [4191, 0]
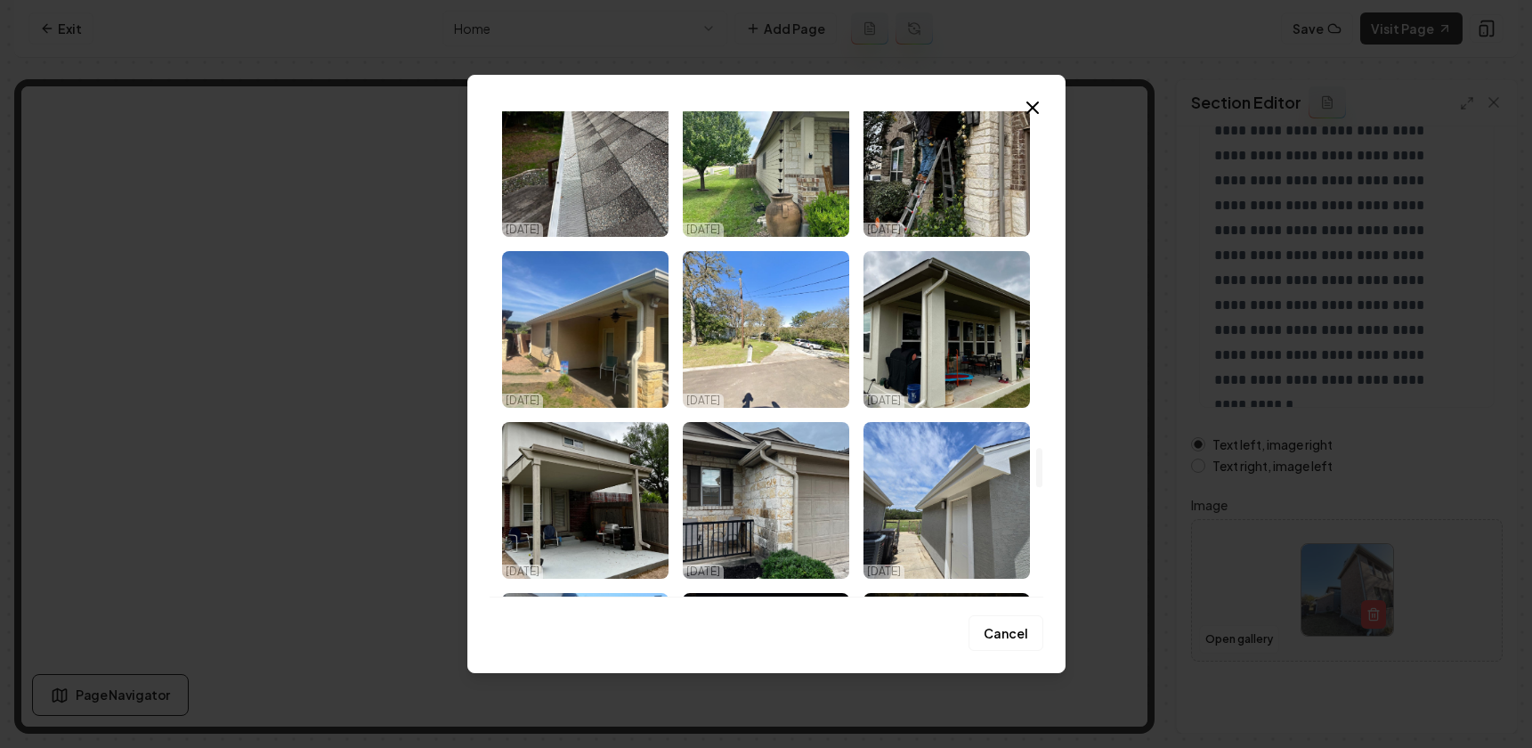
click at [933, 183] on img "Select image image_68efbc105c7cd75eb8850da7.jpeg" at bounding box center [947, 158] width 166 height 157
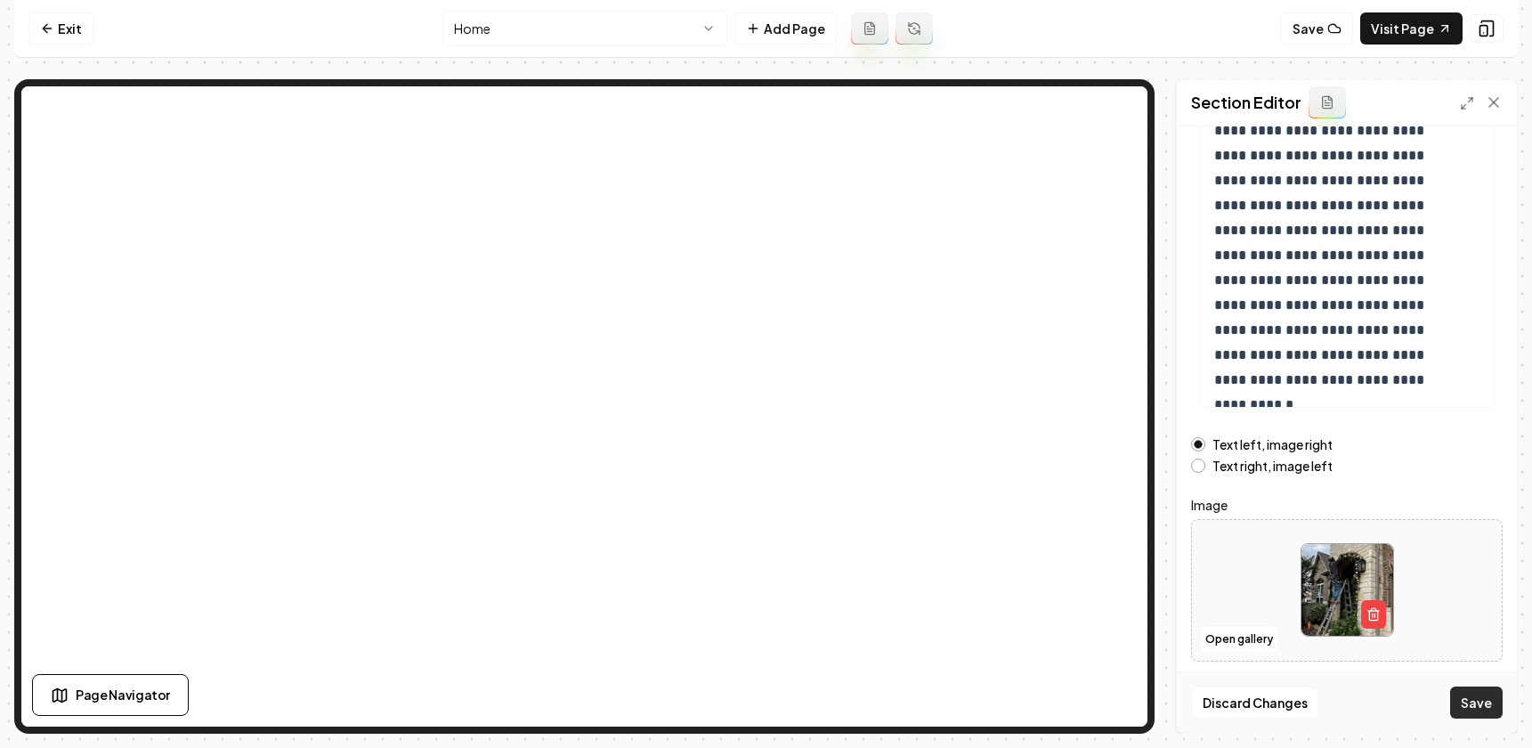
click at [1481, 703] on button "Save" at bounding box center [1476, 702] width 53 height 32
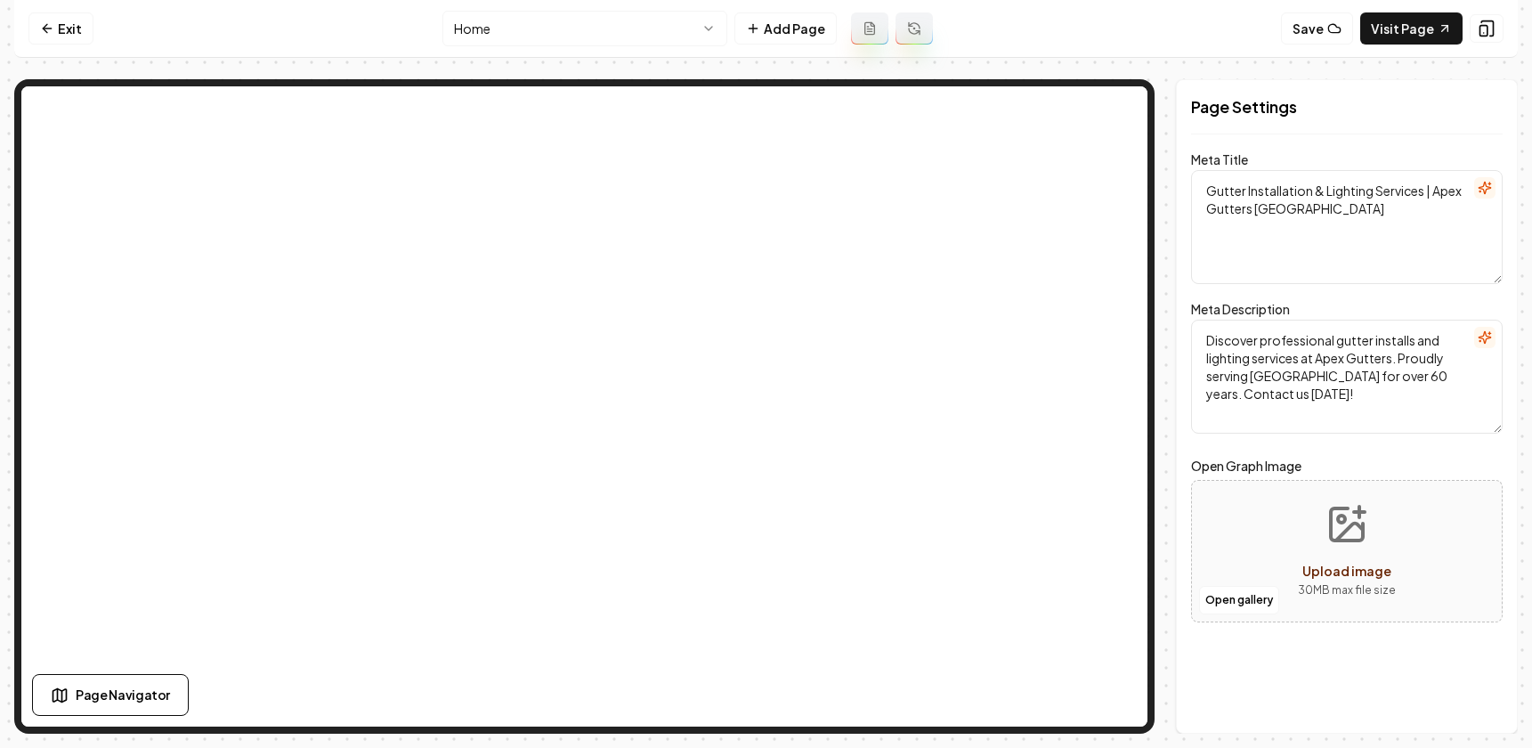
scroll to position [0, 0]
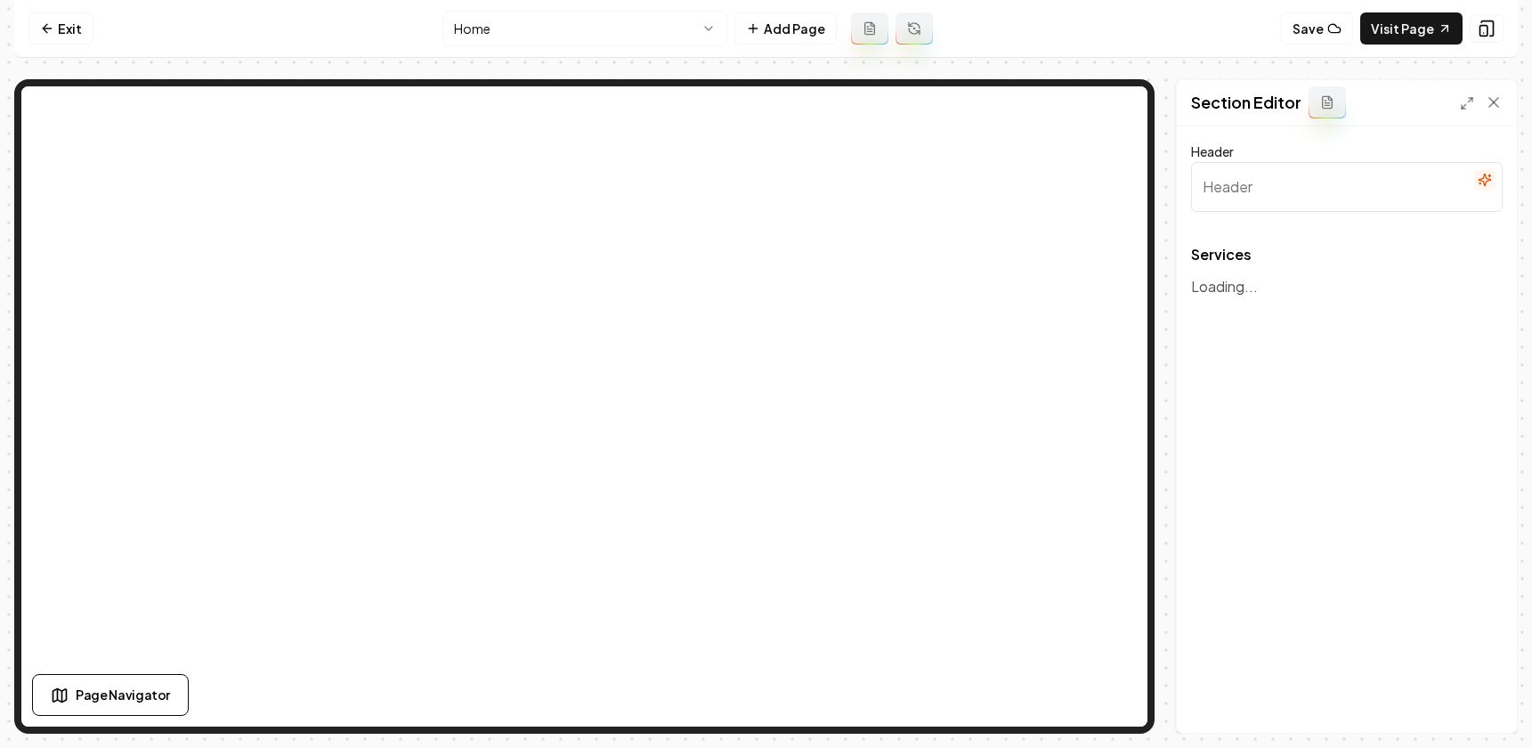
type input "Our Expert Gutter Services and More"
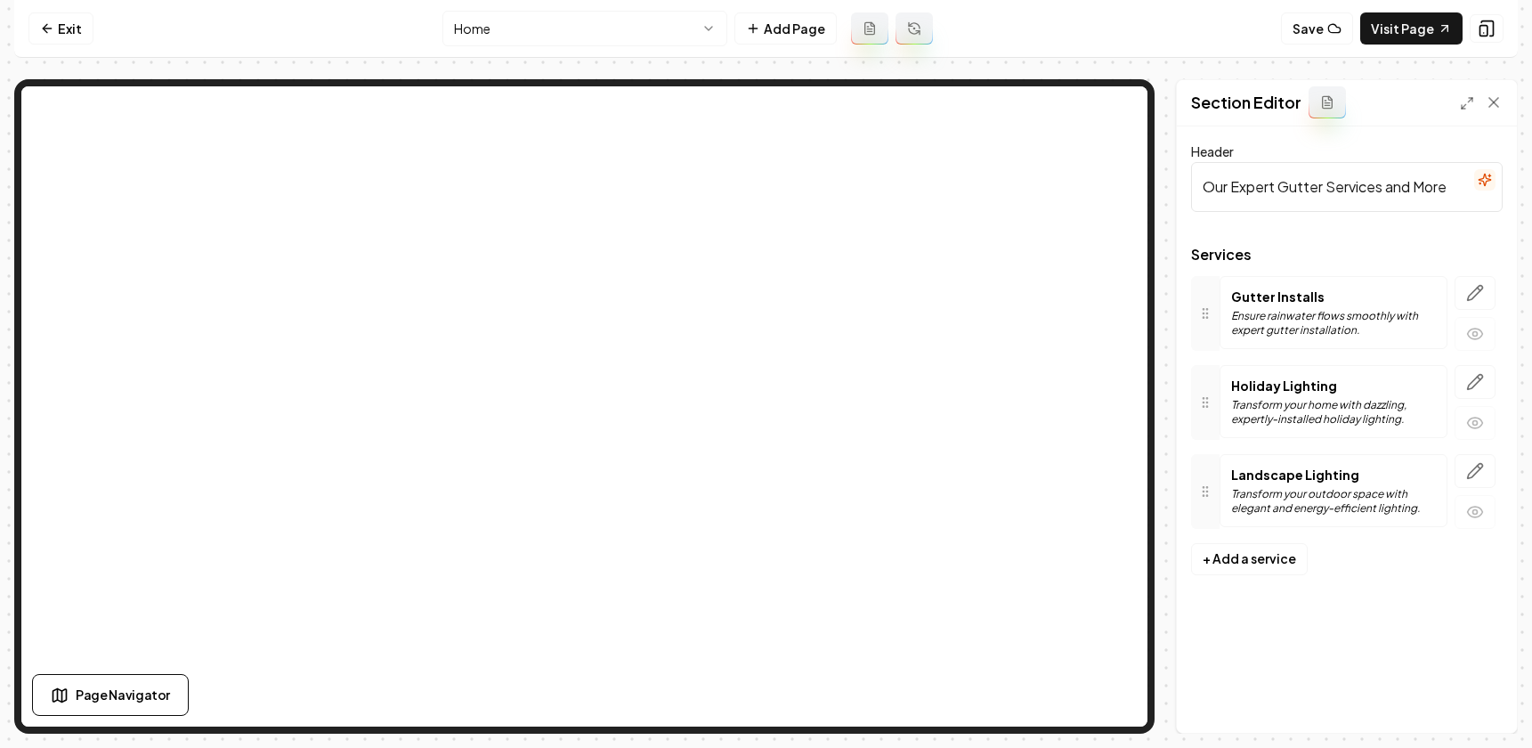
click at [1373, 313] on p "Ensure rainwater flows smoothly with expert gutter installation." at bounding box center [1333, 323] width 205 height 28
click at [1314, 483] on div "Landscape Lighting Transform your outdoor space with elegant and energy-efficie…" at bounding box center [1333, 491] width 205 height 50
click at [1467, 466] on icon "button" at bounding box center [1475, 471] width 18 height 18
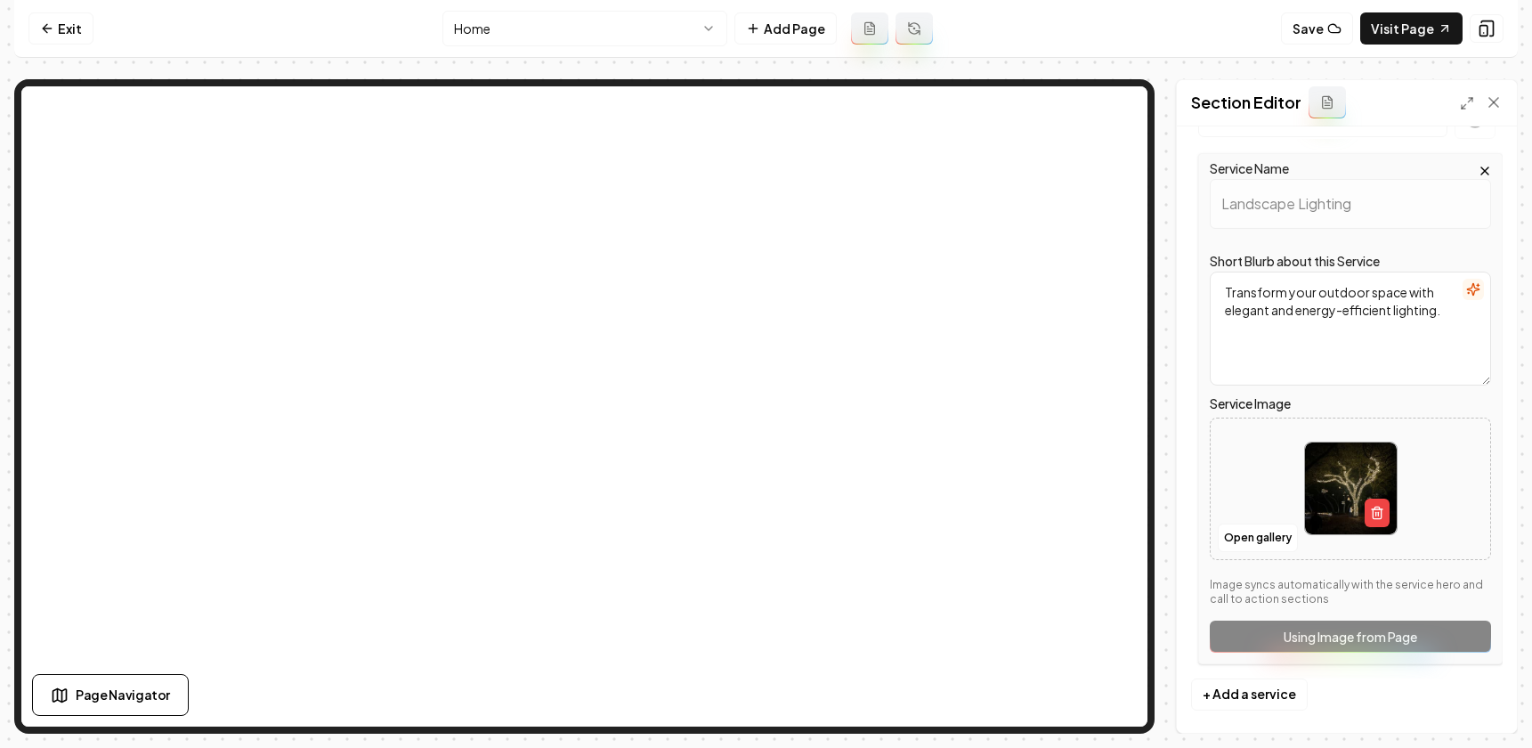
scroll to position [314, 0]
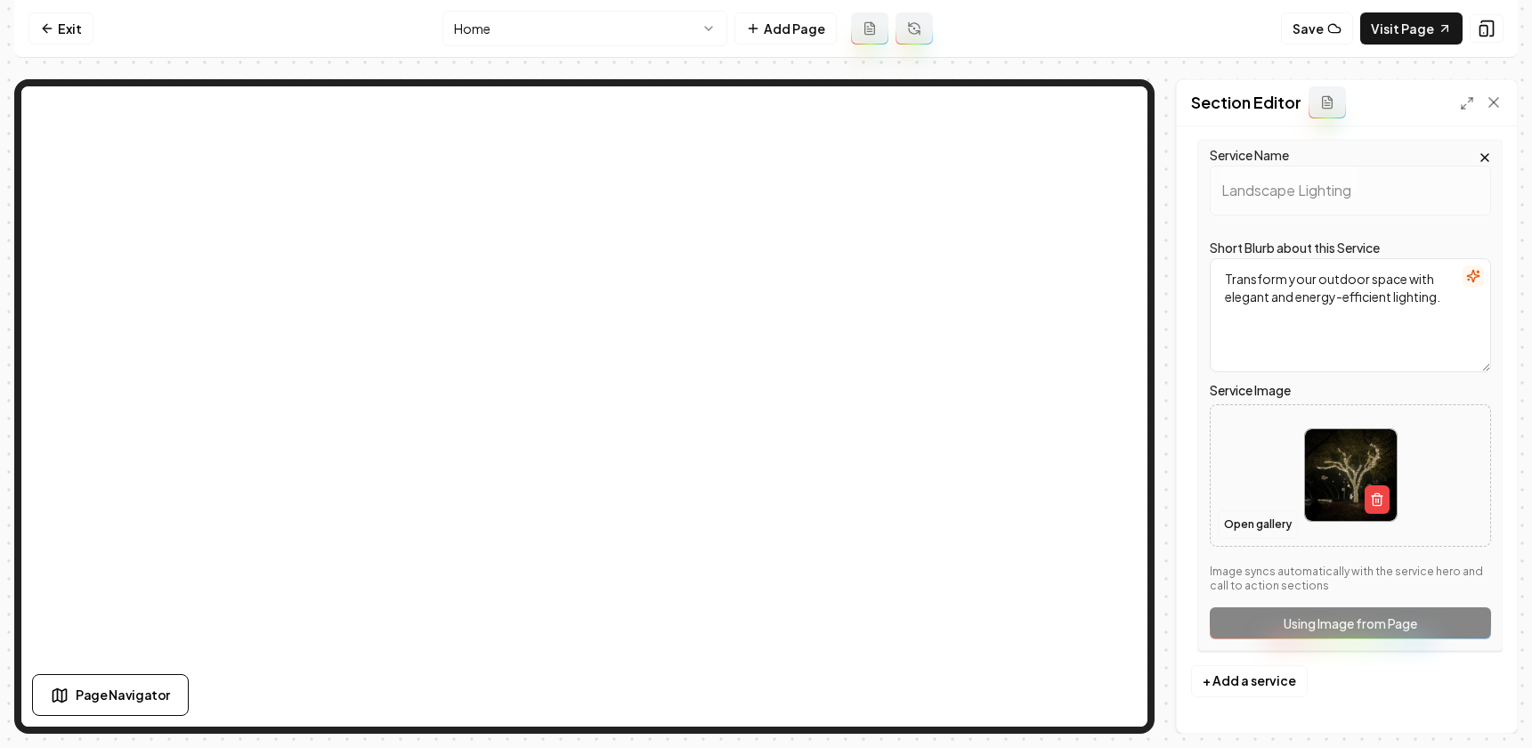
click at [1248, 523] on button "Open gallery" at bounding box center [1258, 524] width 80 height 28
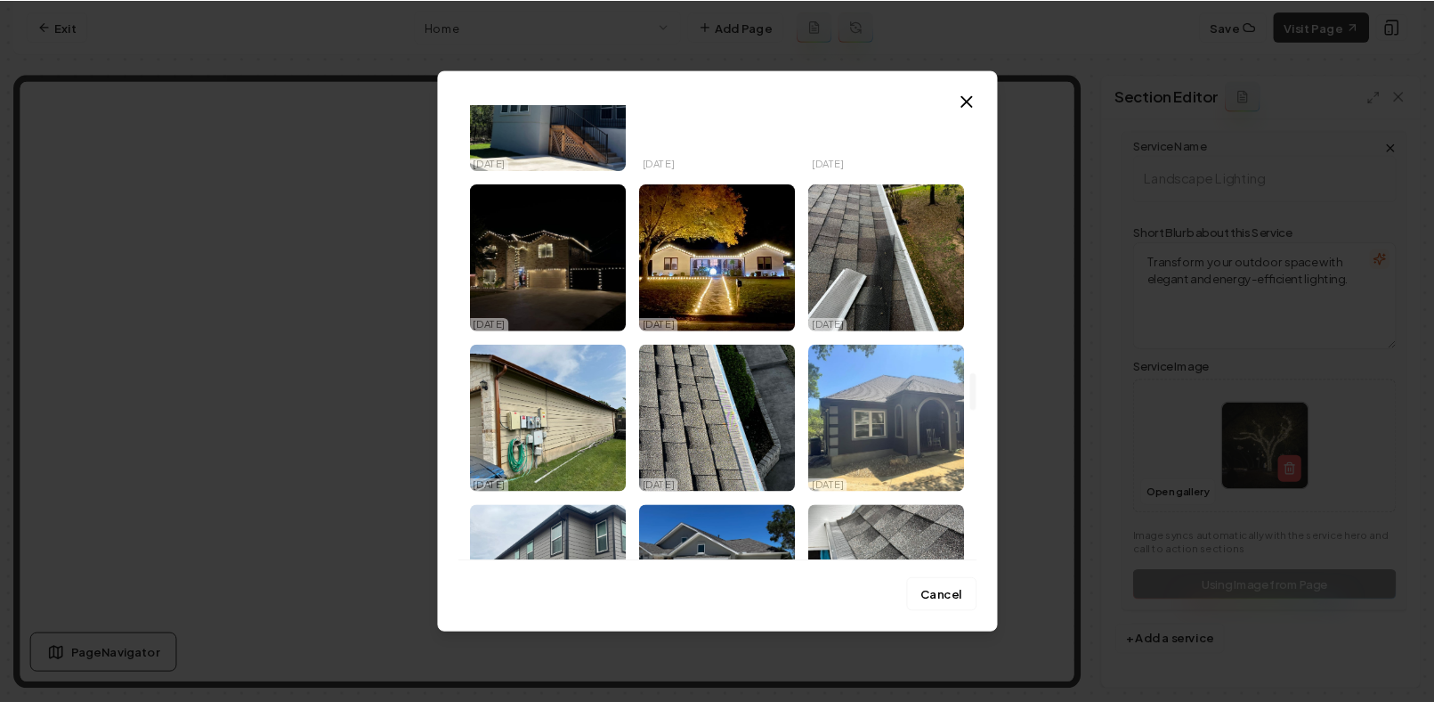
scroll to position [2729, 0]
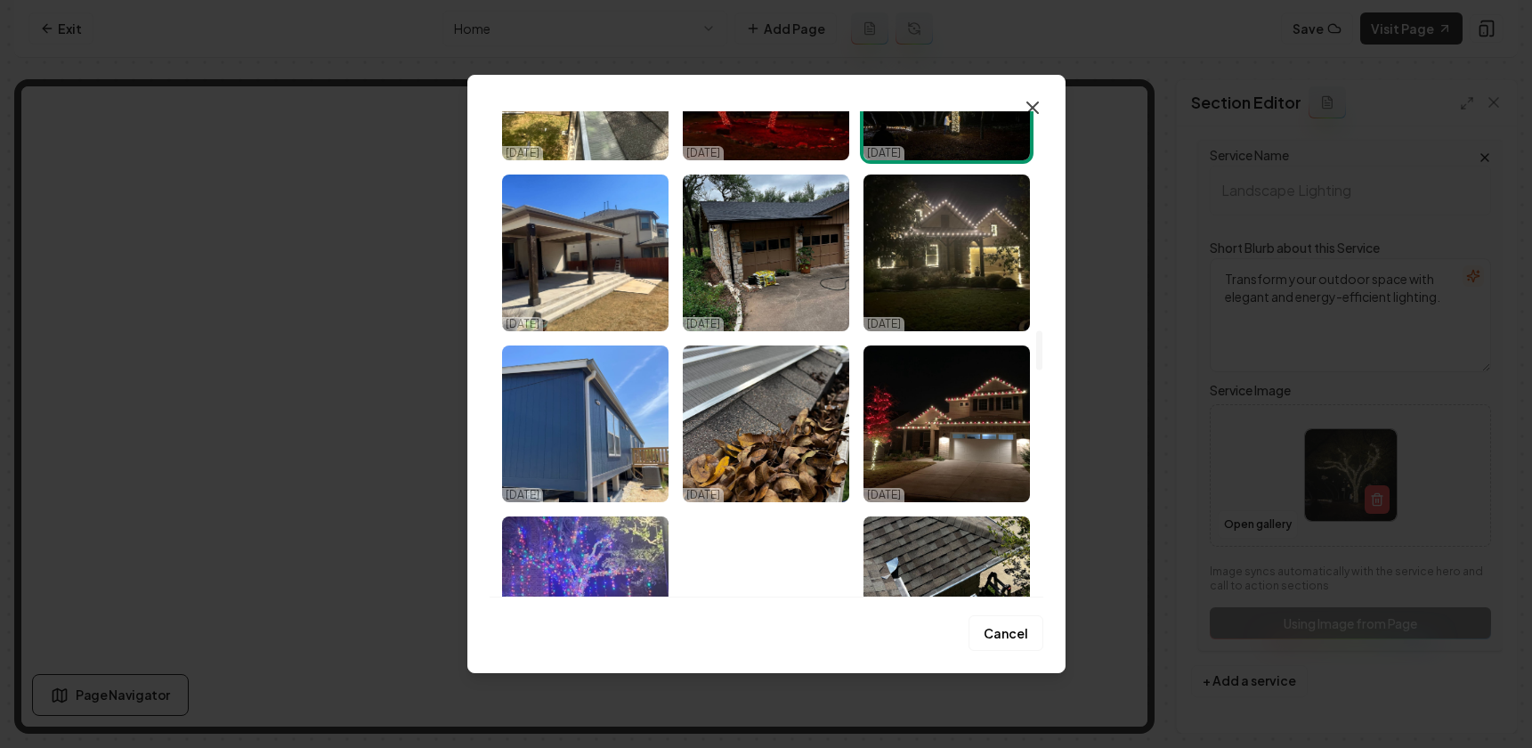
click at [1033, 101] on icon "button" at bounding box center [1032, 107] width 21 height 21
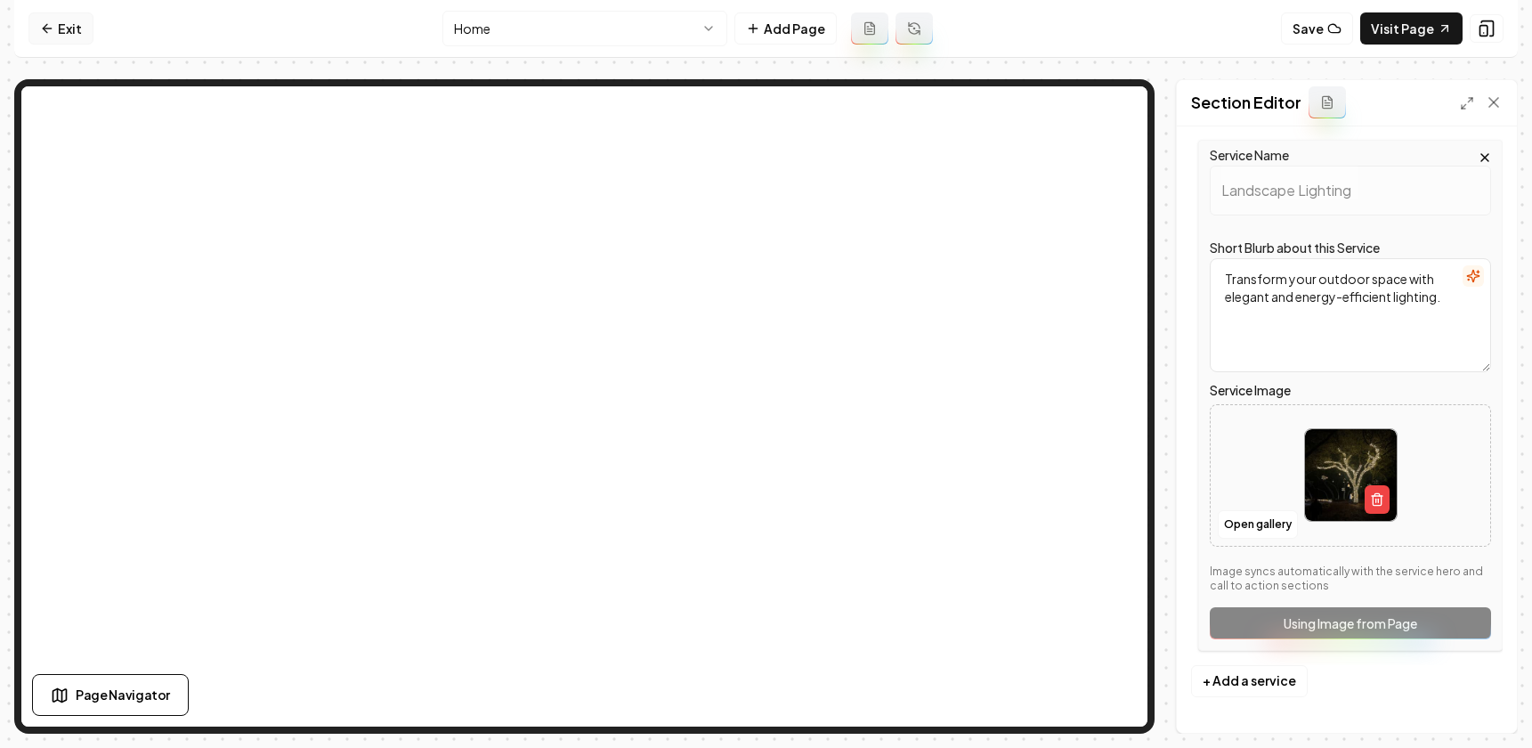
click at [35, 26] on link "Exit" at bounding box center [60, 28] width 65 height 32
